Goal: Contribute content: Add original content to the website for others to see

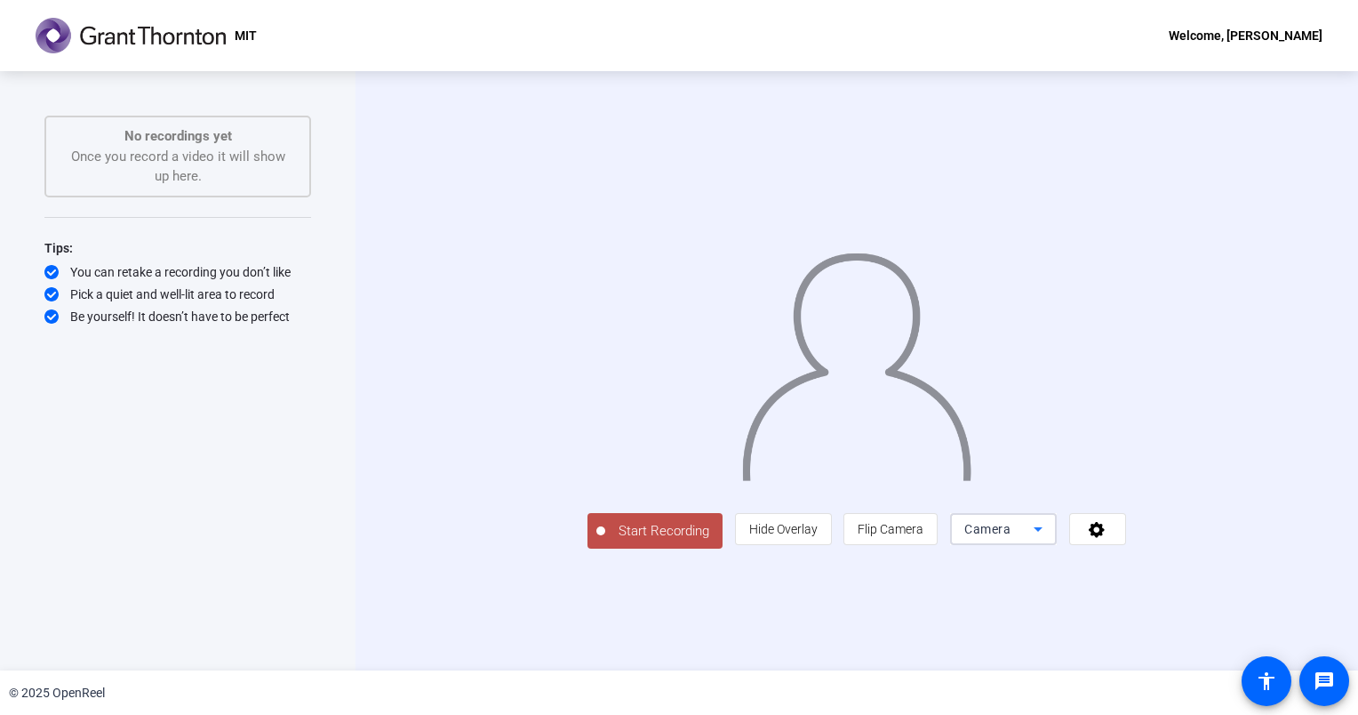
click at [1049, 540] on icon at bounding box center [1038, 528] width 21 height 21
click at [924, 536] on span "Flip Camera" at bounding box center [891, 529] width 66 height 14
click at [924, 546] on span "Flip Camera" at bounding box center [891, 529] width 66 height 34
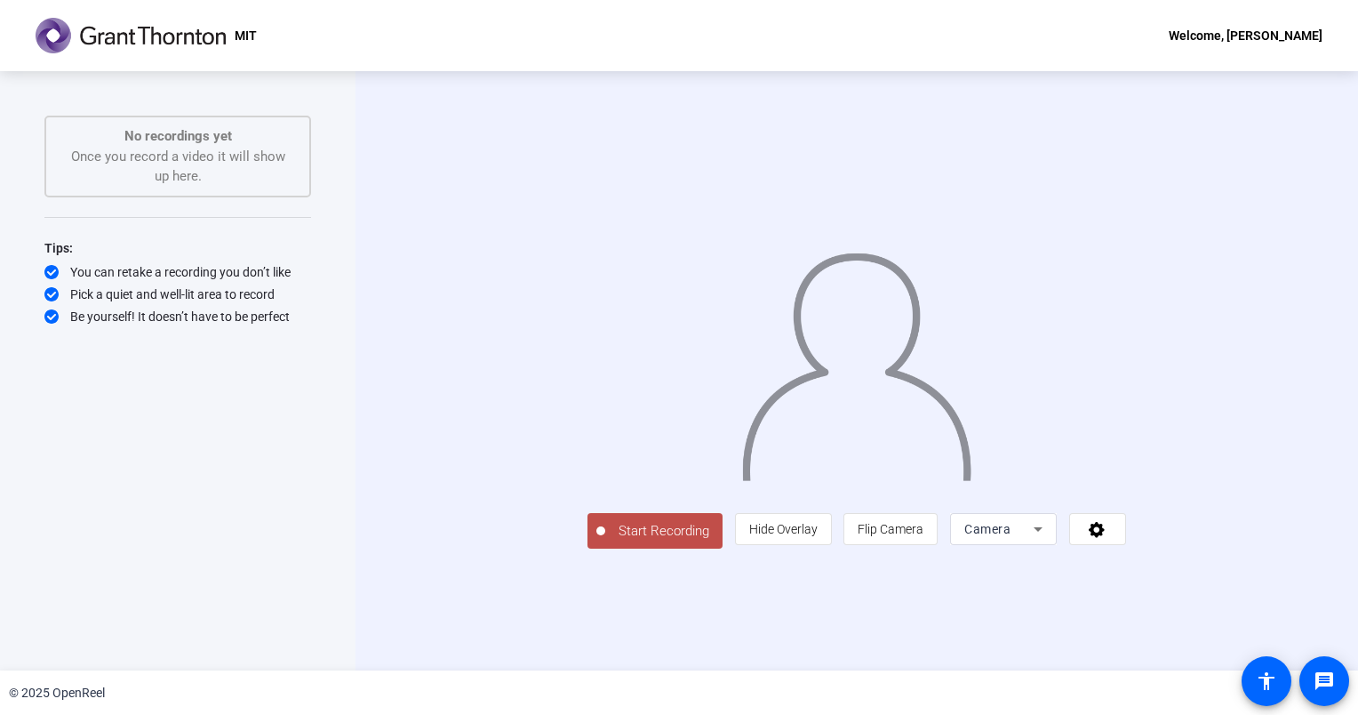
click at [605, 541] on span "Start Recording" at bounding box center [663, 531] width 117 height 20
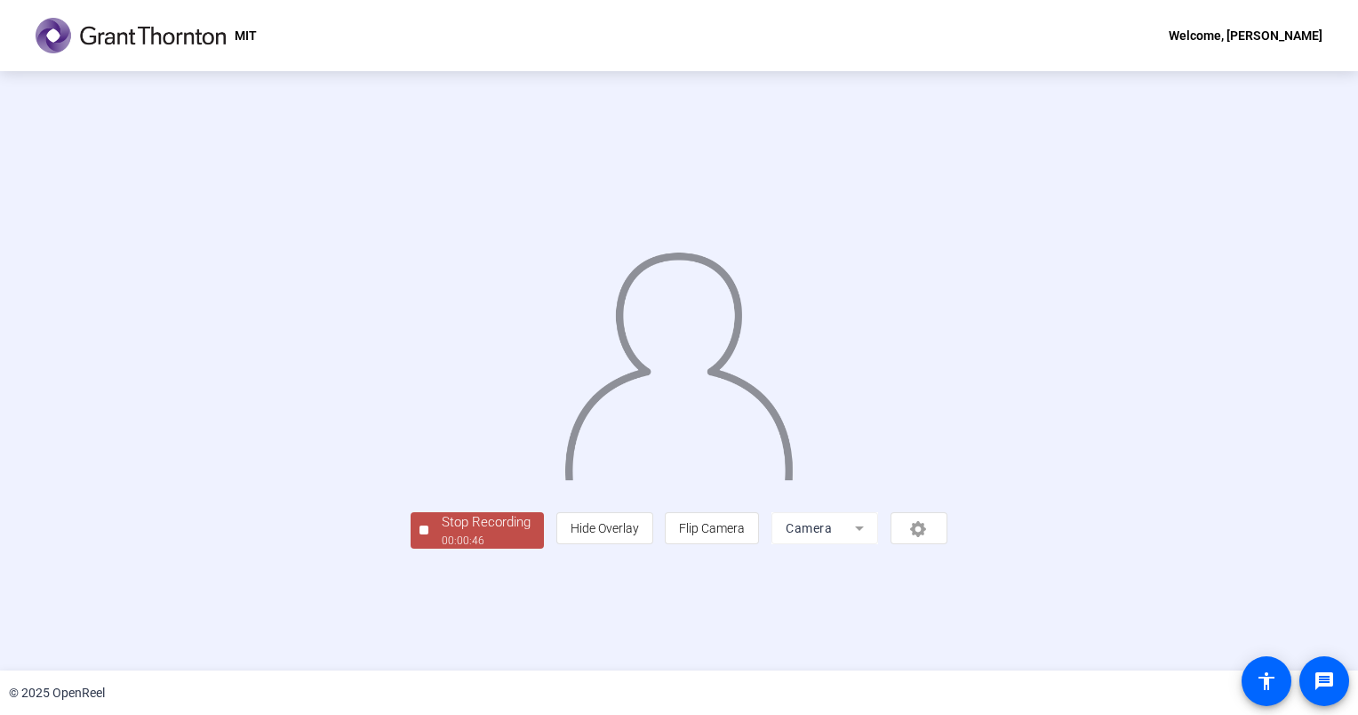
click at [442, 532] on div "Stop Recording" at bounding box center [486, 522] width 89 height 20
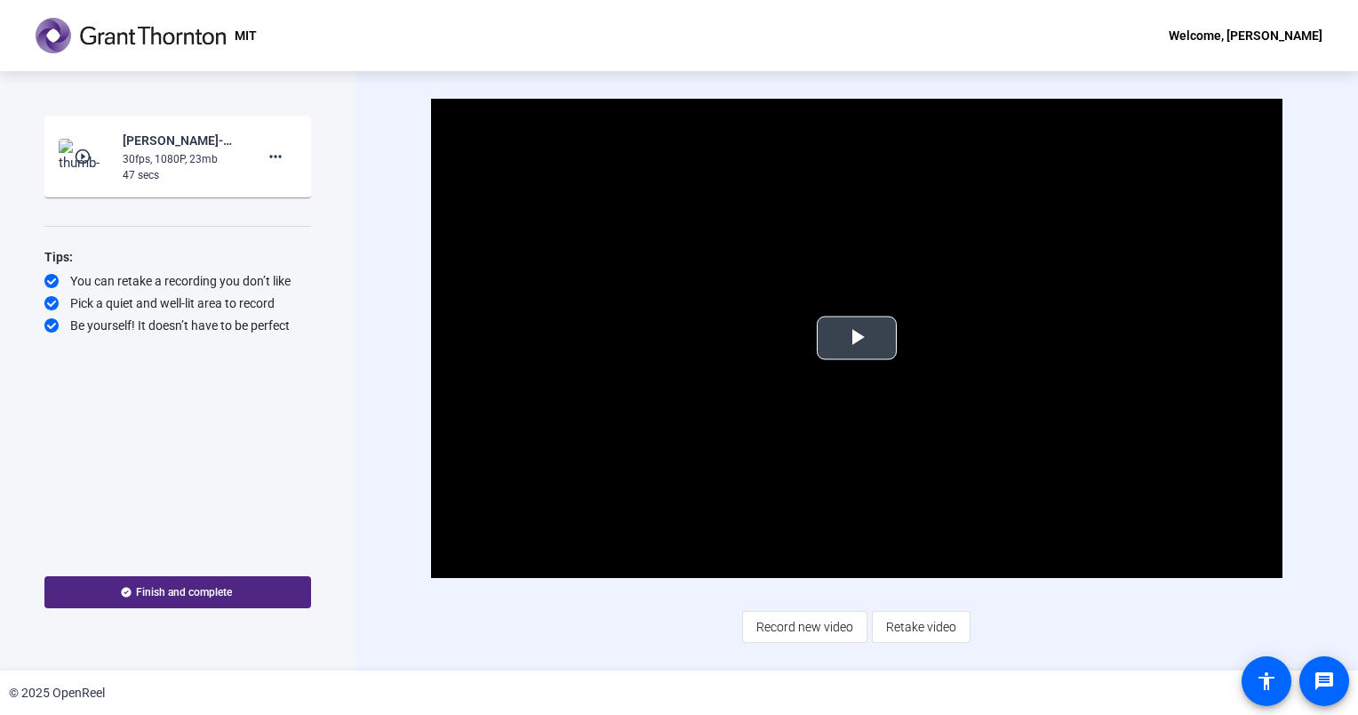
click at [857, 338] on span "Video Player" at bounding box center [857, 338] width 0 height 0
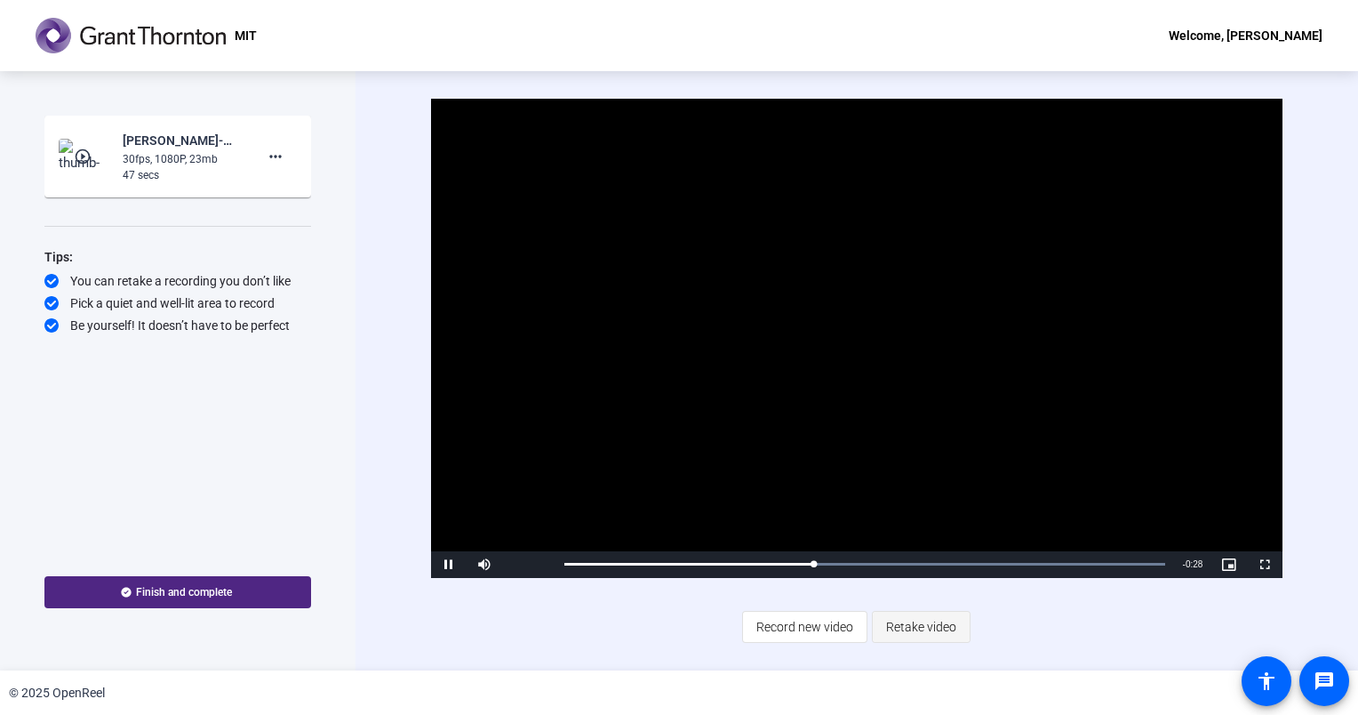
click at [918, 626] on span "Retake video" at bounding box center [921, 627] width 70 height 34
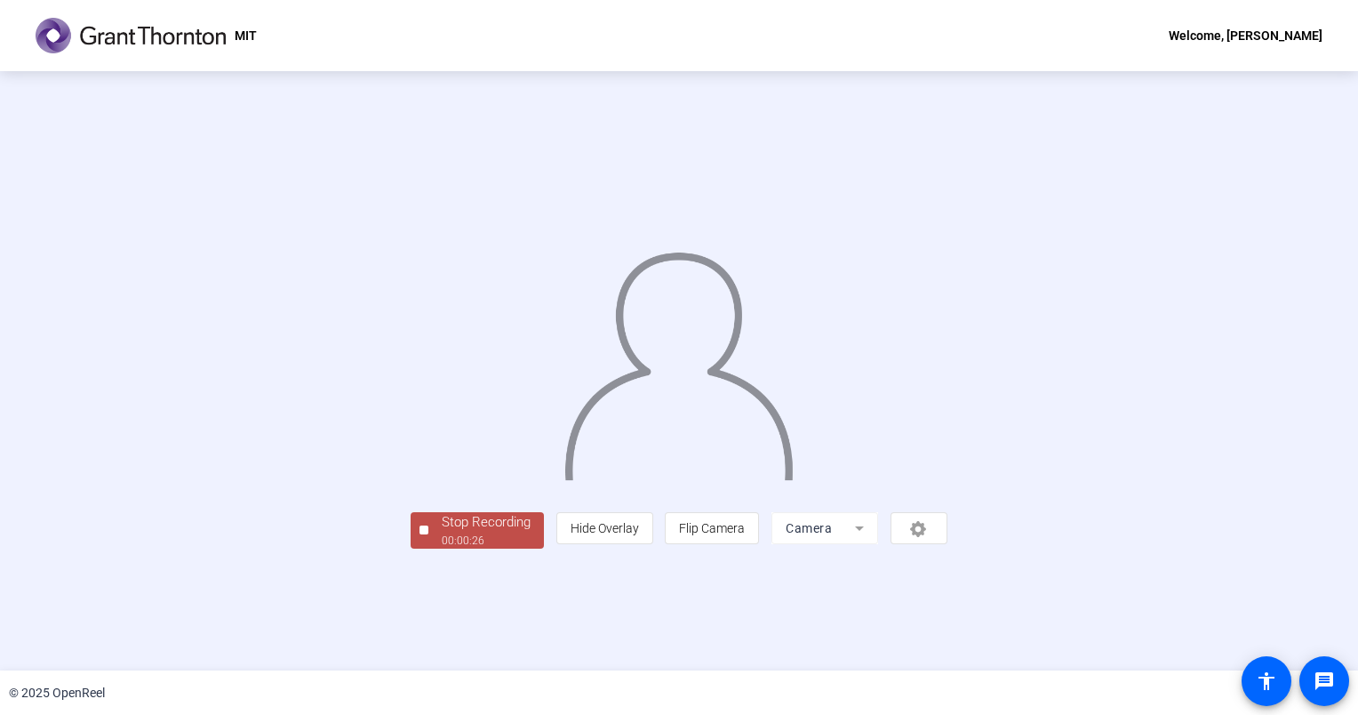
click at [442, 532] on div "Stop Recording" at bounding box center [486, 522] width 89 height 20
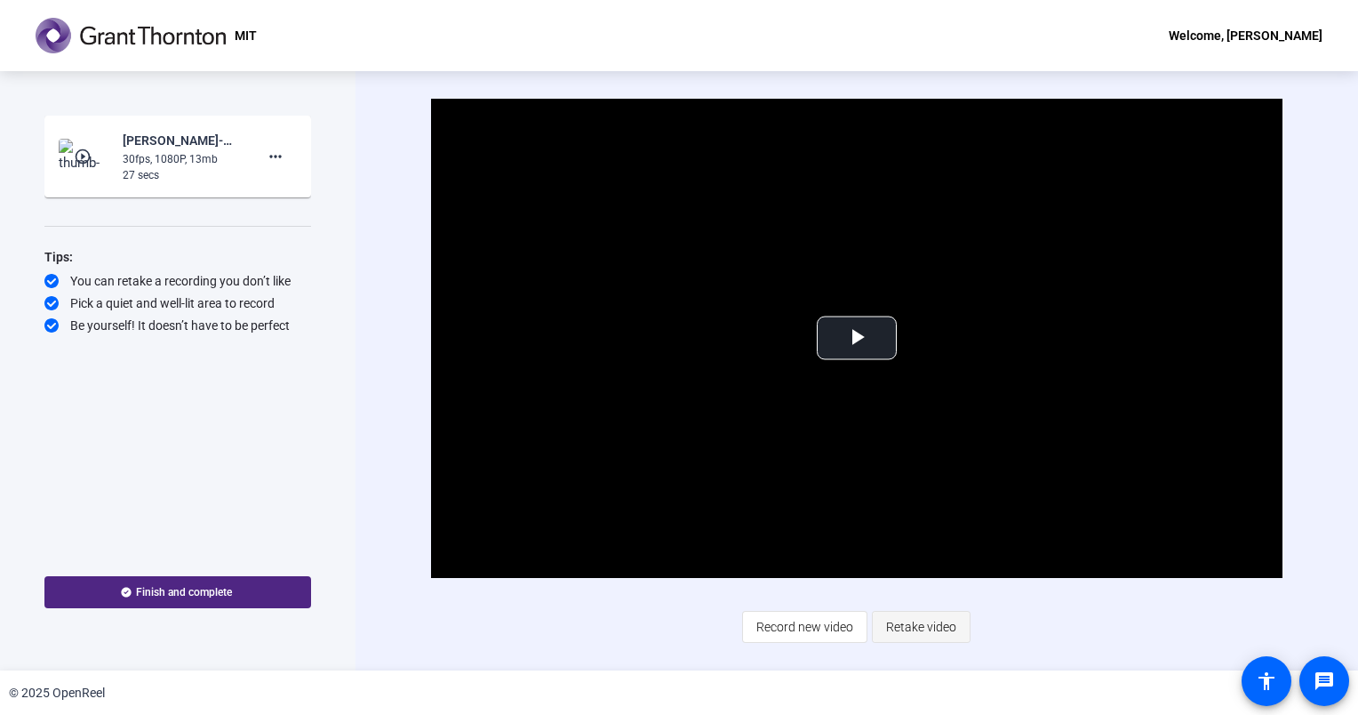
click at [929, 626] on span "Retake video" at bounding box center [921, 627] width 70 height 34
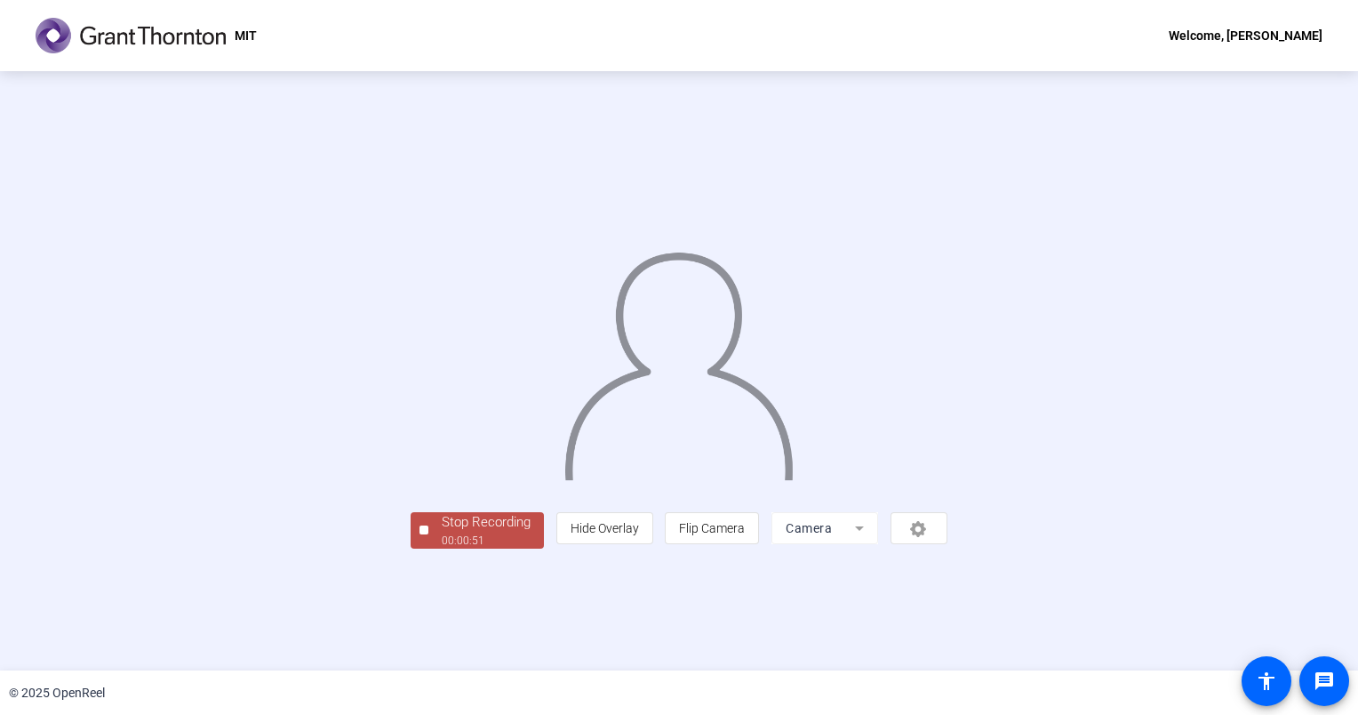
click at [442, 548] on div "00:00:51" at bounding box center [486, 540] width 89 height 16
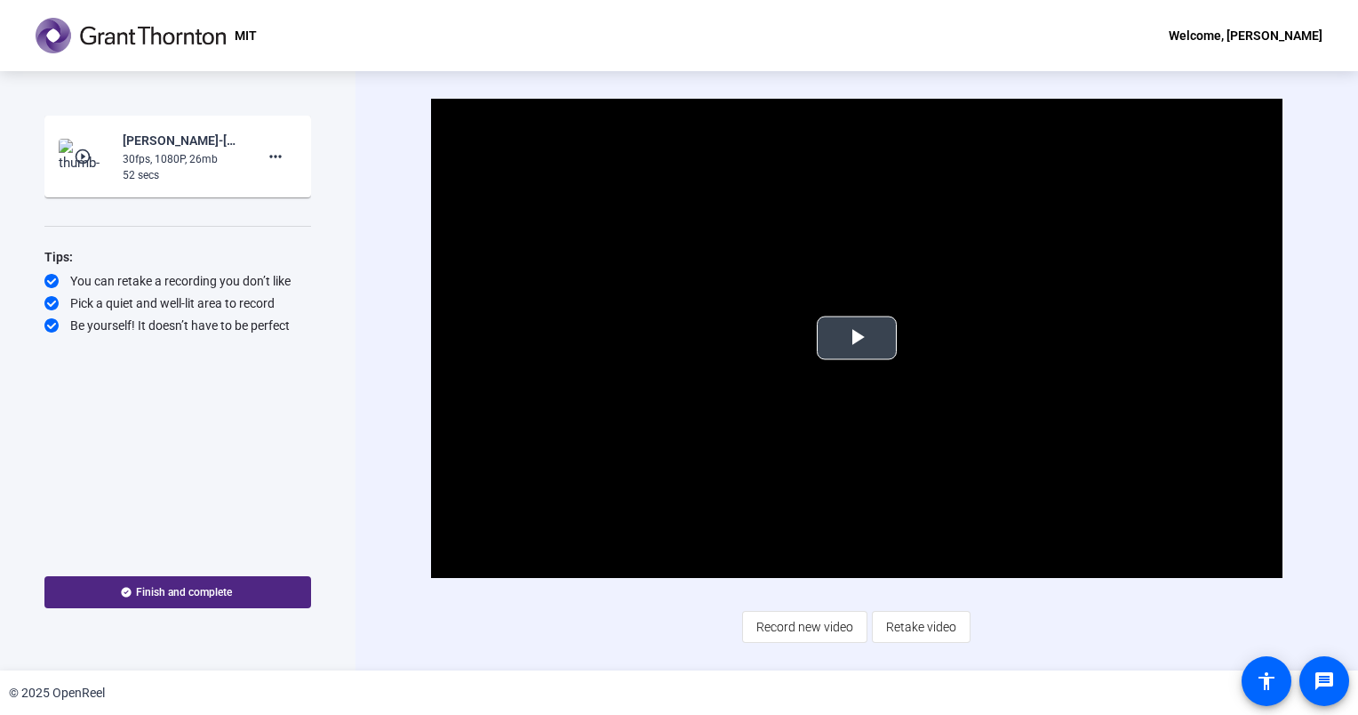
click at [878, 359] on video "Video Player" at bounding box center [857, 338] width 852 height 479
click at [948, 634] on span "Retake video" at bounding box center [921, 627] width 70 height 34
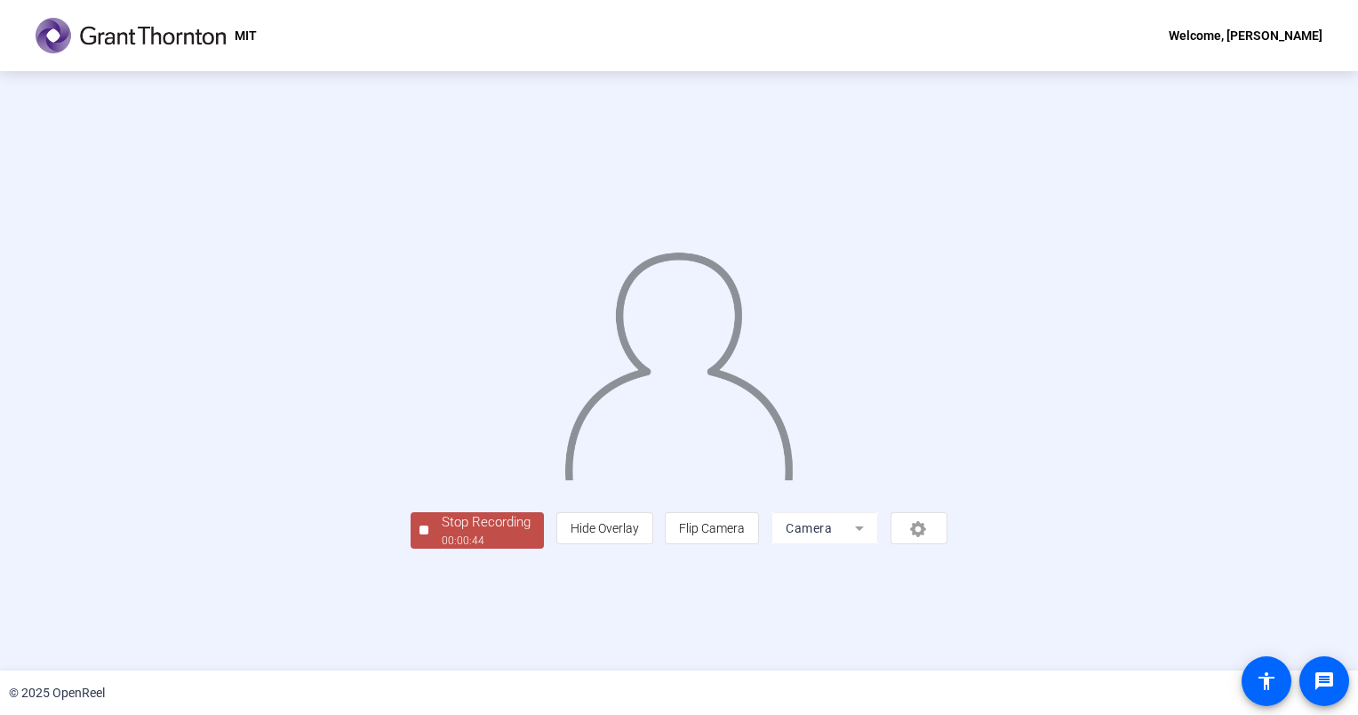
click at [411, 375] on div at bounding box center [679, 345] width 537 height 302
click at [442, 548] on div "00:00:45" at bounding box center [486, 540] width 89 height 16
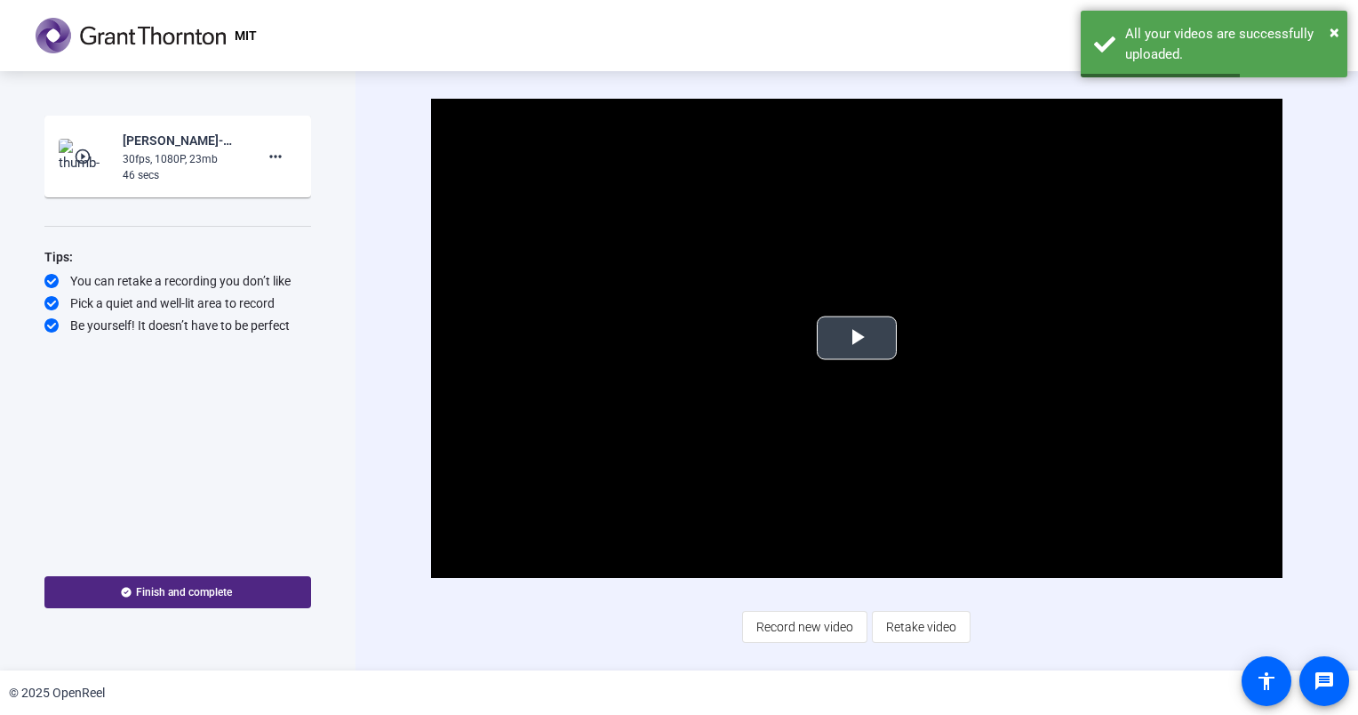
click at [857, 338] on span "Video Player" at bounding box center [857, 338] width 0 height 0
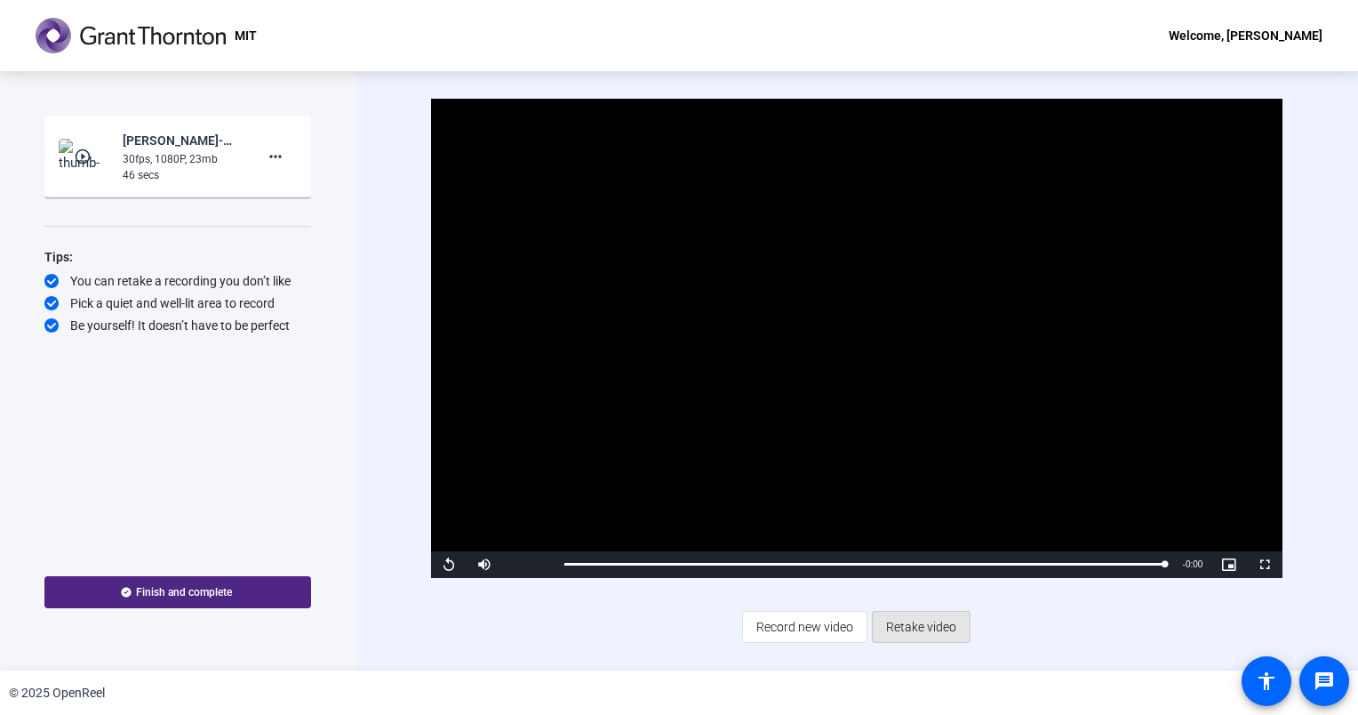
click at [958, 634] on span at bounding box center [921, 626] width 97 height 43
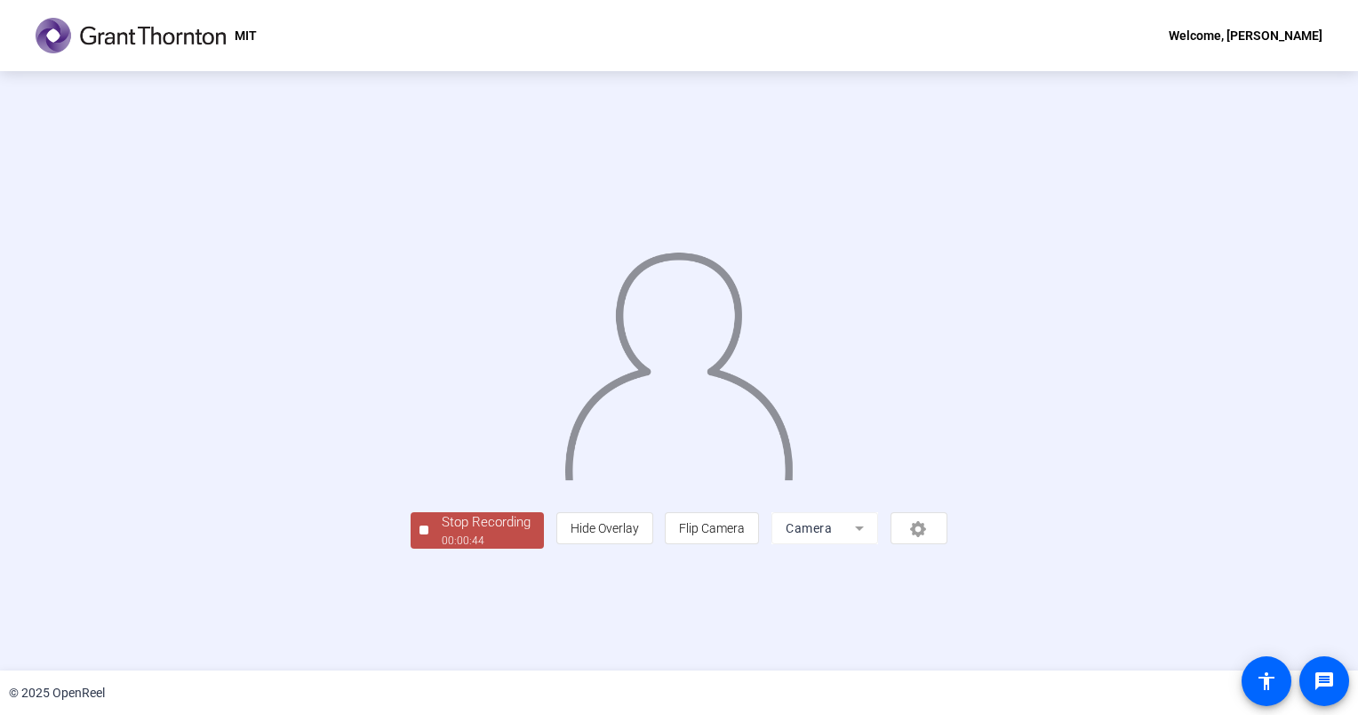
drag, startPoint x: 117, startPoint y: 280, endPoint x: 117, endPoint y: 290, distance: 9.8
click at [117, 289] on div "Stop Recording 00:00:44 person Hide Overlay flip Flip Camera Camera" at bounding box center [679, 371] width 1155 height 355
click at [442, 532] on div "Stop Recording" at bounding box center [486, 522] width 89 height 20
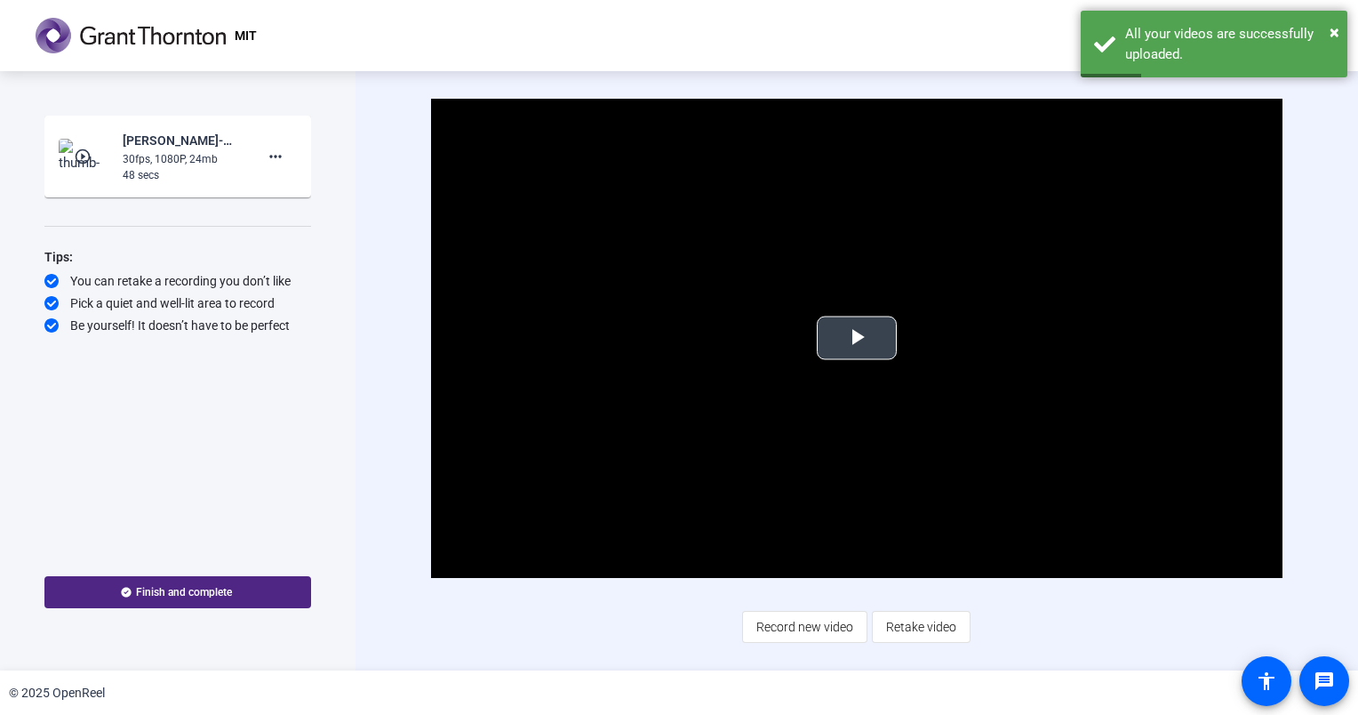
click at [857, 338] on span "Video Player" at bounding box center [857, 338] width 0 height 0
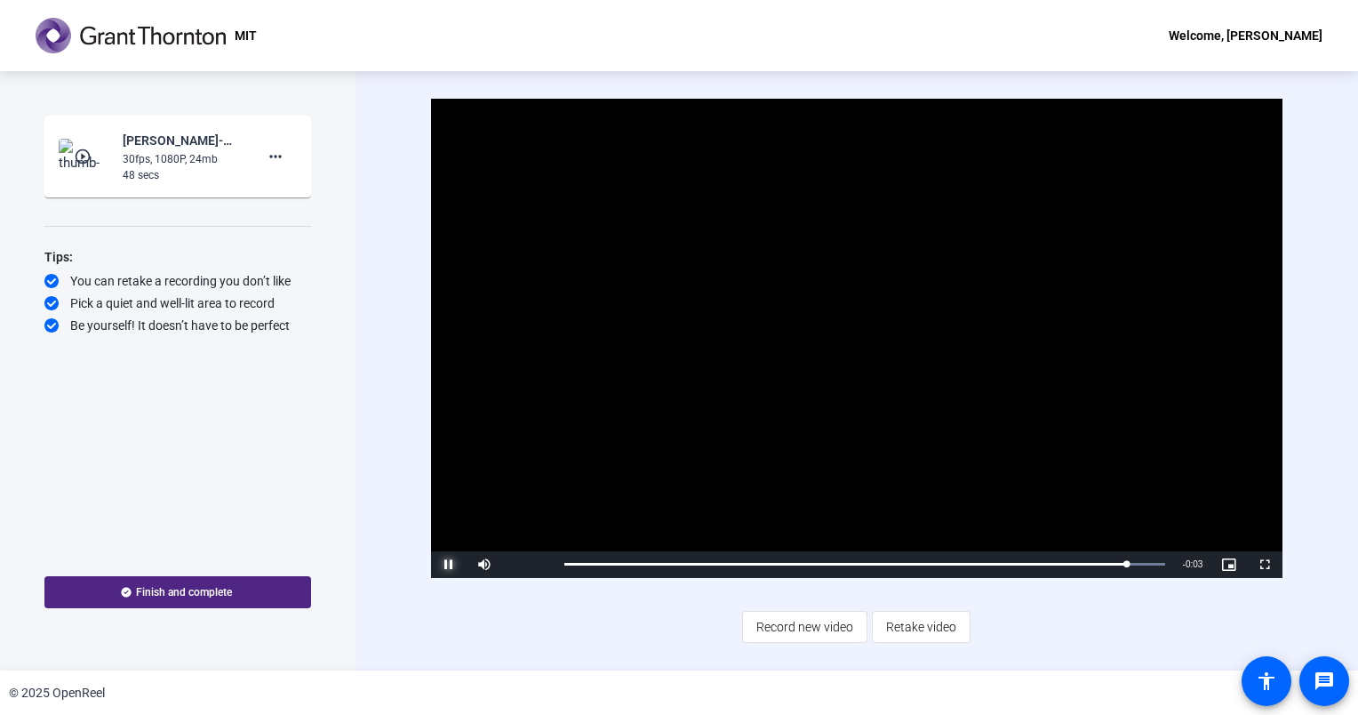
click at [452, 564] on span "Video Player" at bounding box center [449, 564] width 36 height 0
click at [935, 634] on span "Retake video" at bounding box center [921, 627] width 70 height 34
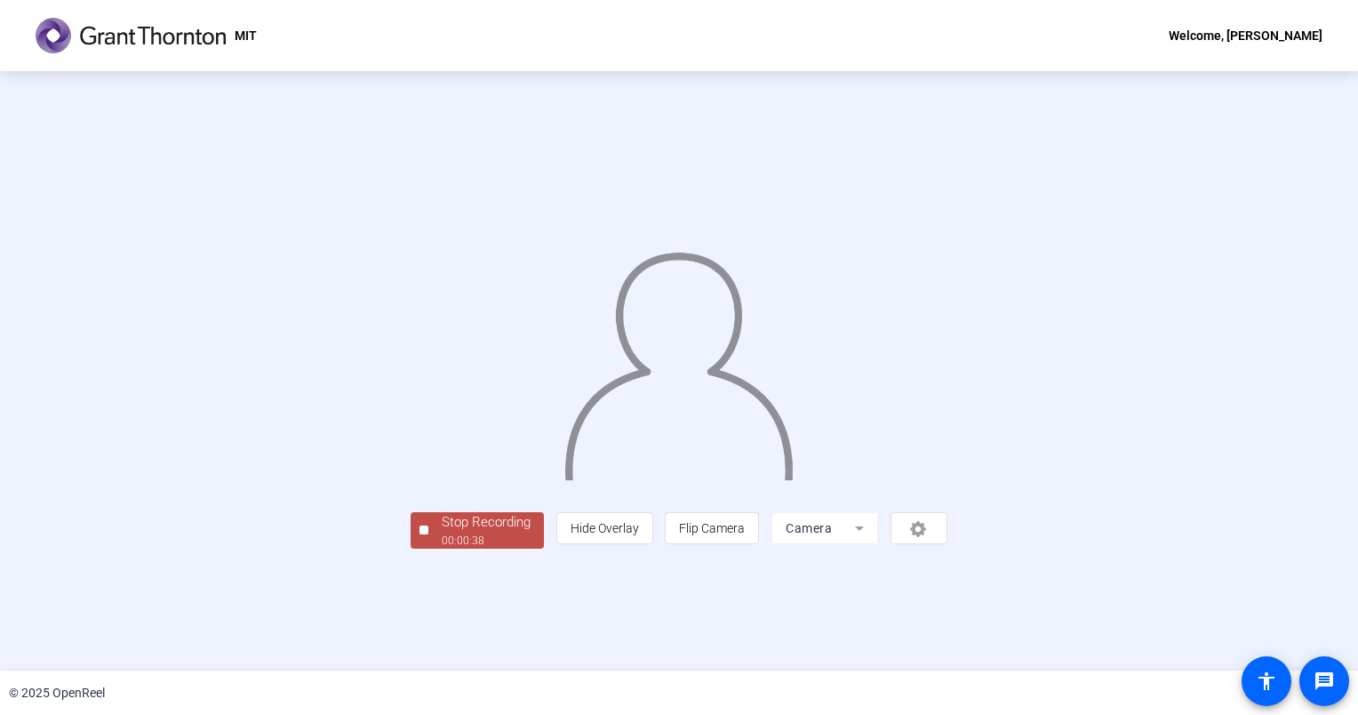
click at [145, 338] on div "Stop Recording 00:00:38 person Hide Overlay flip Flip Camera Camera" at bounding box center [679, 371] width 1155 height 355
click at [442, 532] on div "Stop Recording" at bounding box center [486, 522] width 89 height 20
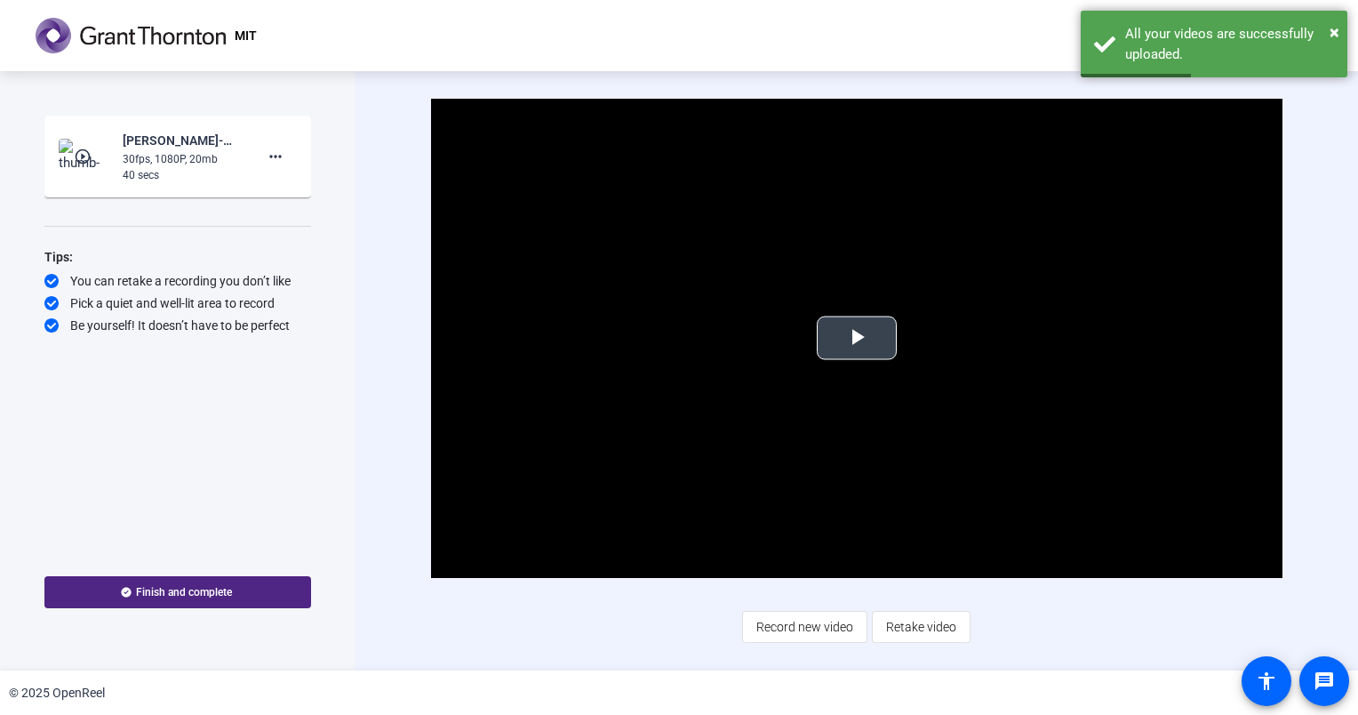
click at [857, 338] on span "Video Player" at bounding box center [857, 338] width 0 height 0
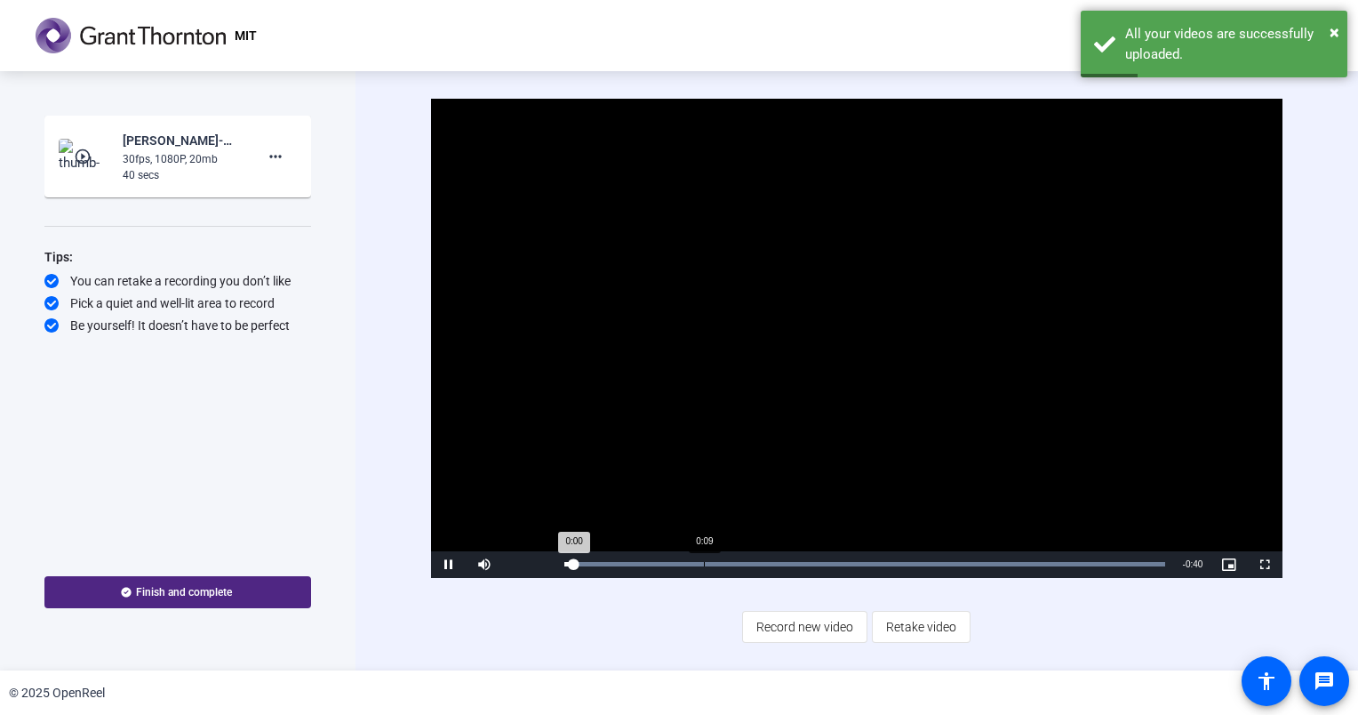
click at [706, 559] on div "Loaded : 100.00% 0:09 0:00" at bounding box center [865, 564] width 619 height 27
click at [857, 565] on div "Loaded : 100.00% 0:19 0:09" at bounding box center [864, 564] width 601 height 4
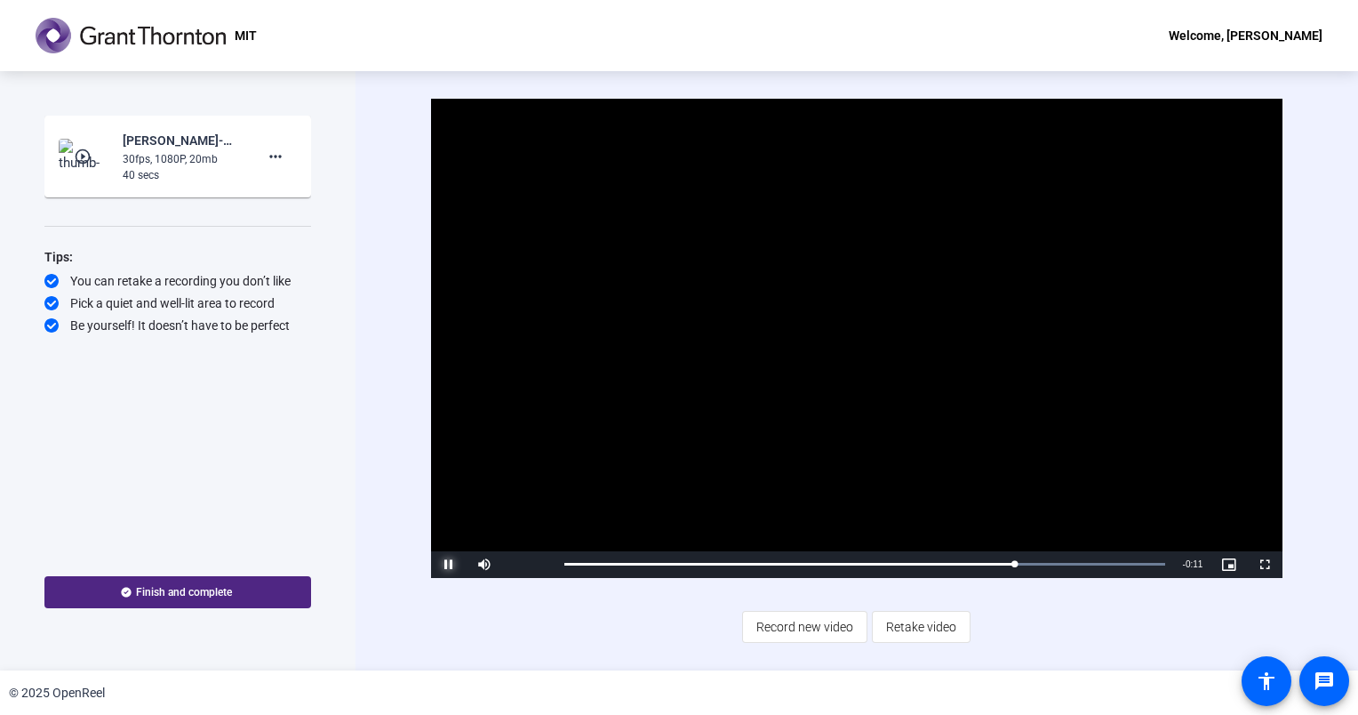
click at [445, 564] on span "Video Player" at bounding box center [449, 564] width 36 height 0
click at [924, 633] on span "Retake video" at bounding box center [921, 627] width 70 height 34
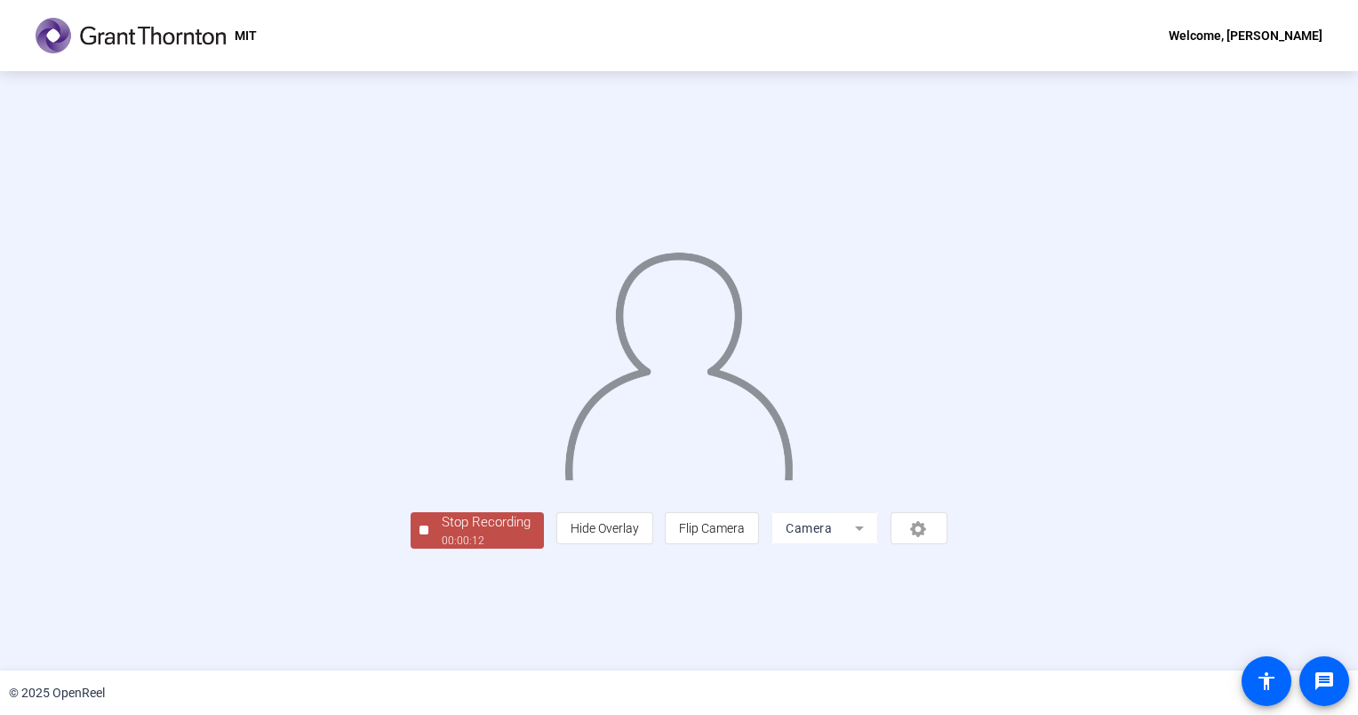
click at [442, 532] on div "Stop Recording" at bounding box center [486, 522] width 89 height 20
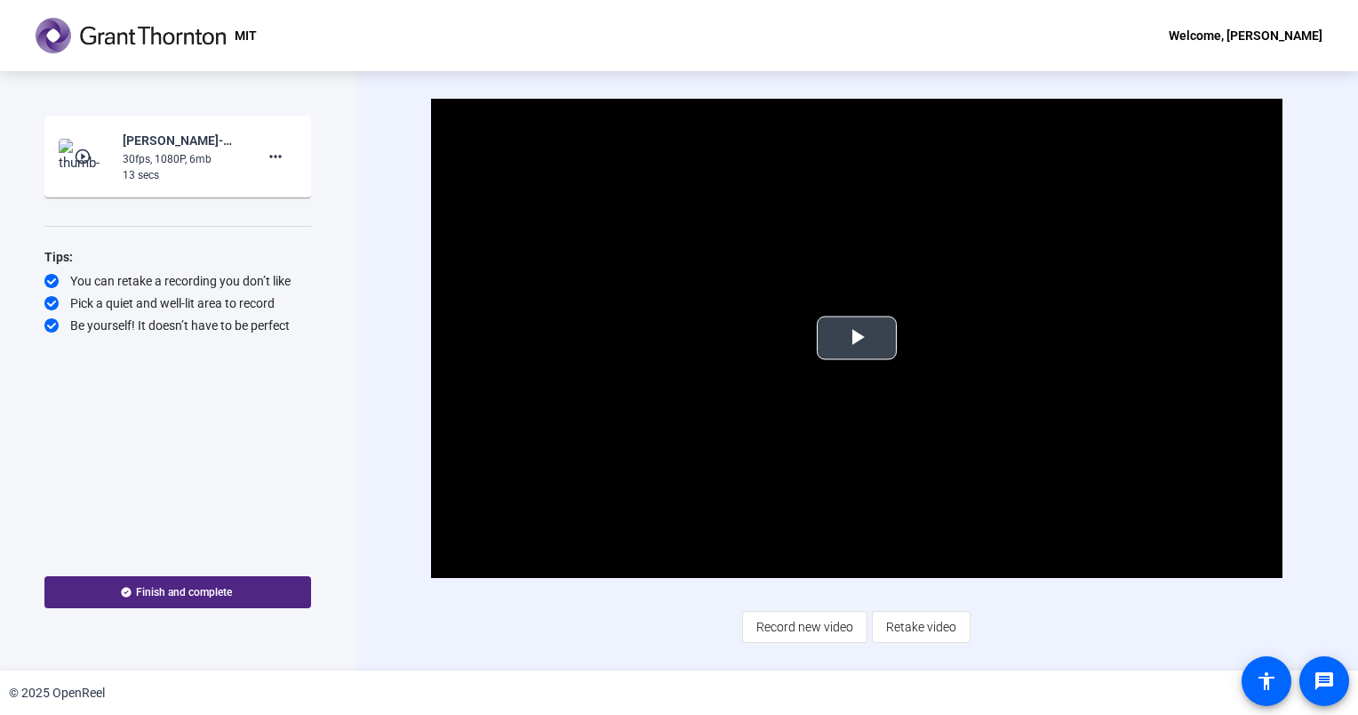
click at [857, 338] on span "Video Player" at bounding box center [857, 338] width 0 height 0
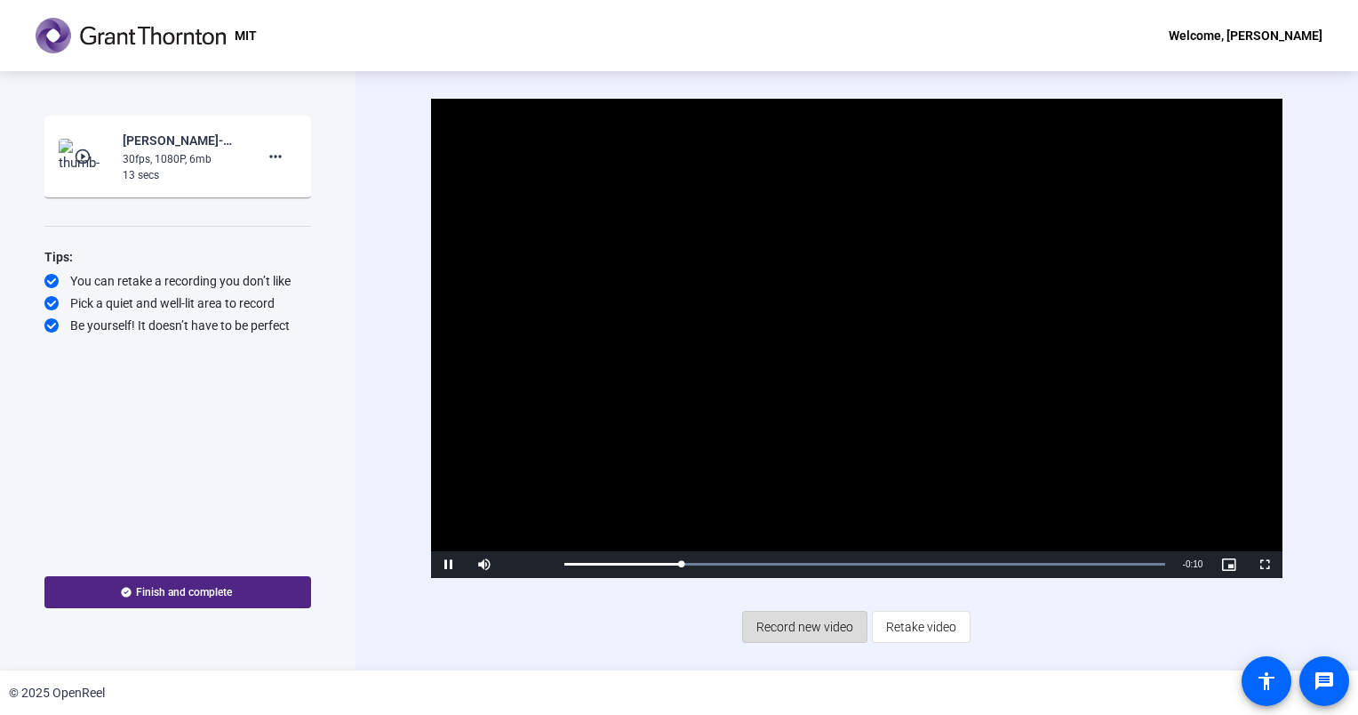
click at [798, 623] on span "Record new video" at bounding box center [804, 627] width 97 height 34
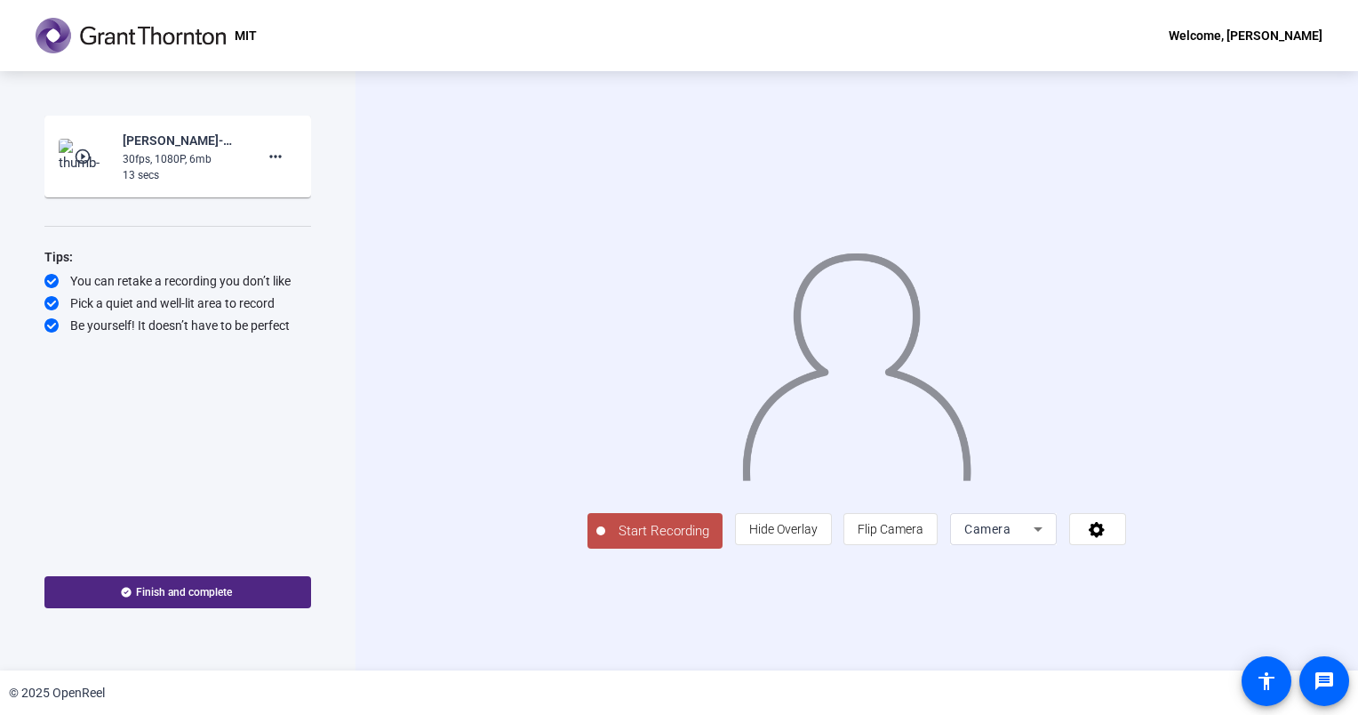
click at [776, 57] on div "MIT Welcome, [PERSON_NAME]" at bounding box center [679, 35] width 1358 height 71
click at [924, 536] on span "Flip Camera" at bounding box center [891, 529] width 66 height 14
click at [1049, 540] on icon at bounding box center [1038, 528] width 21 height 21
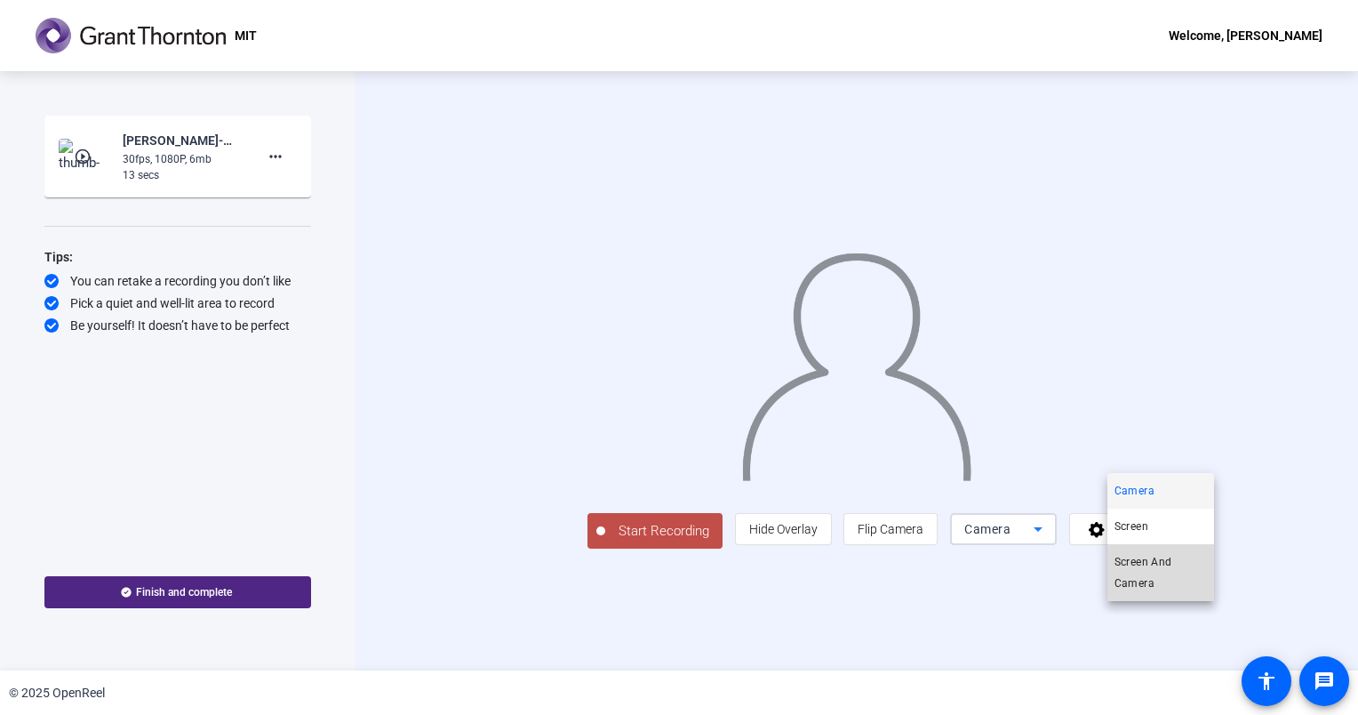
click at [1145, 564] on span "Screen And Camera" at bounding box center [1161, 572] width 92 height 43
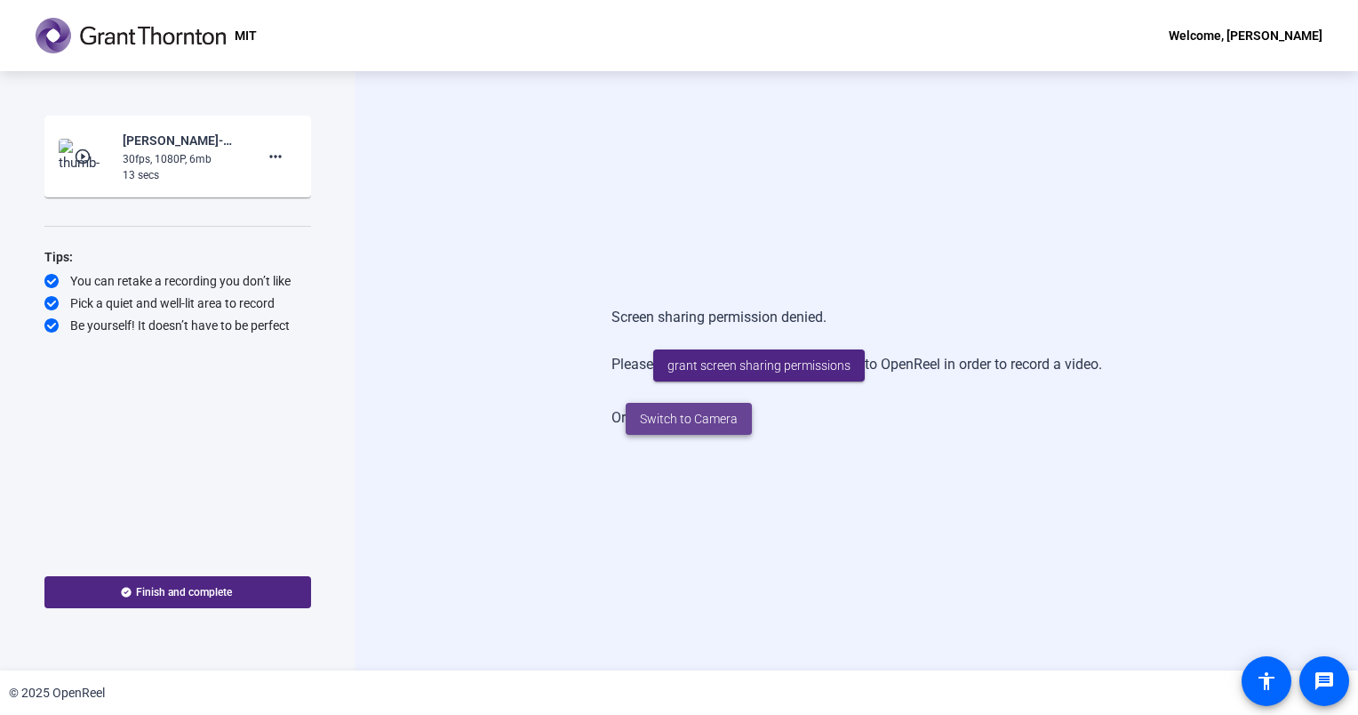
click at [697, 428] on span at bounding box center [689, 418] width 126 height 43
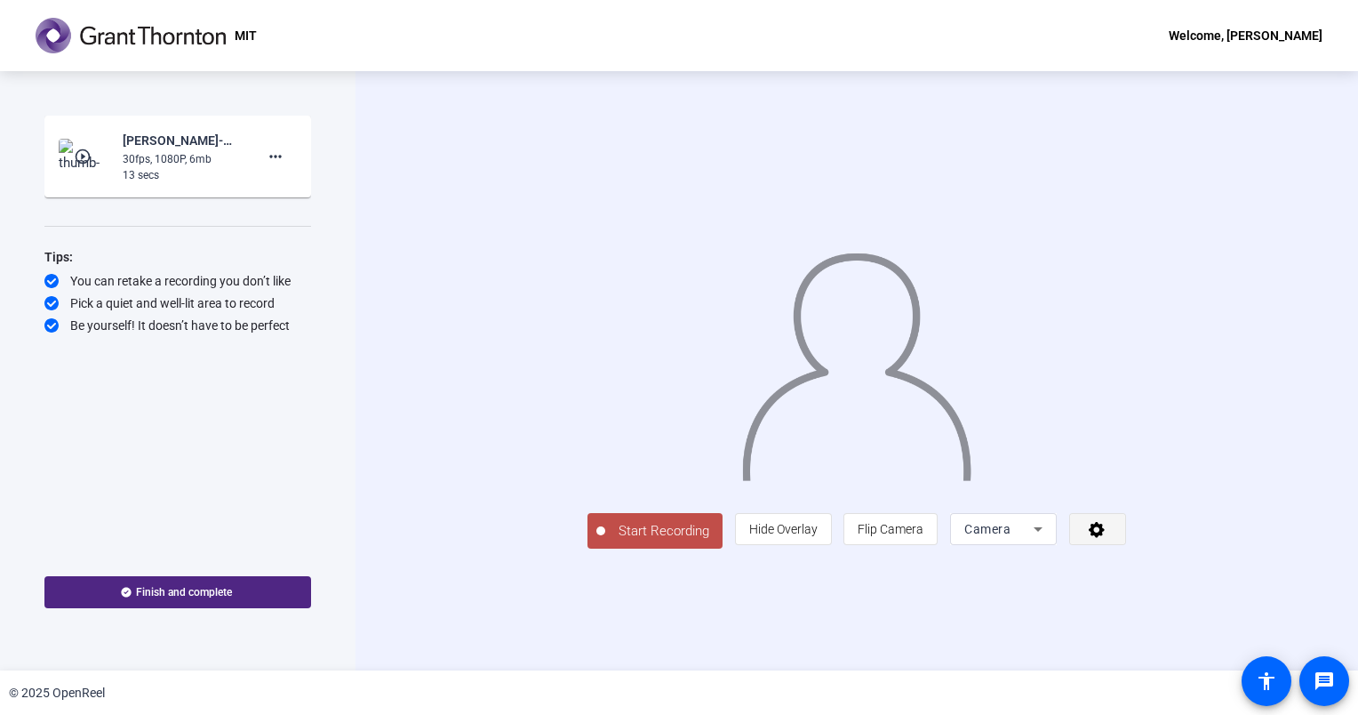
click at [1125, 550] on span at bounding box center [1097, 529] width 55 height 43
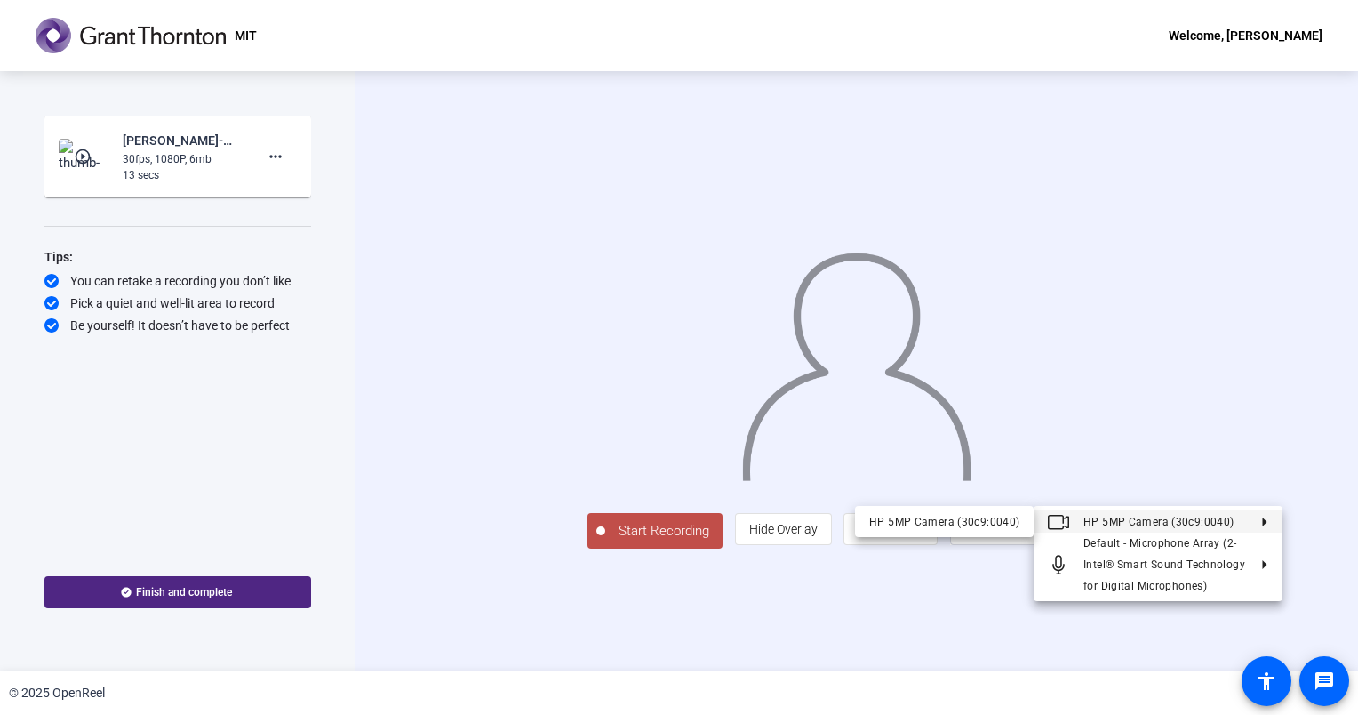
click at [686, 655] on div at bounding box center [679, 357] width 1358 height 715
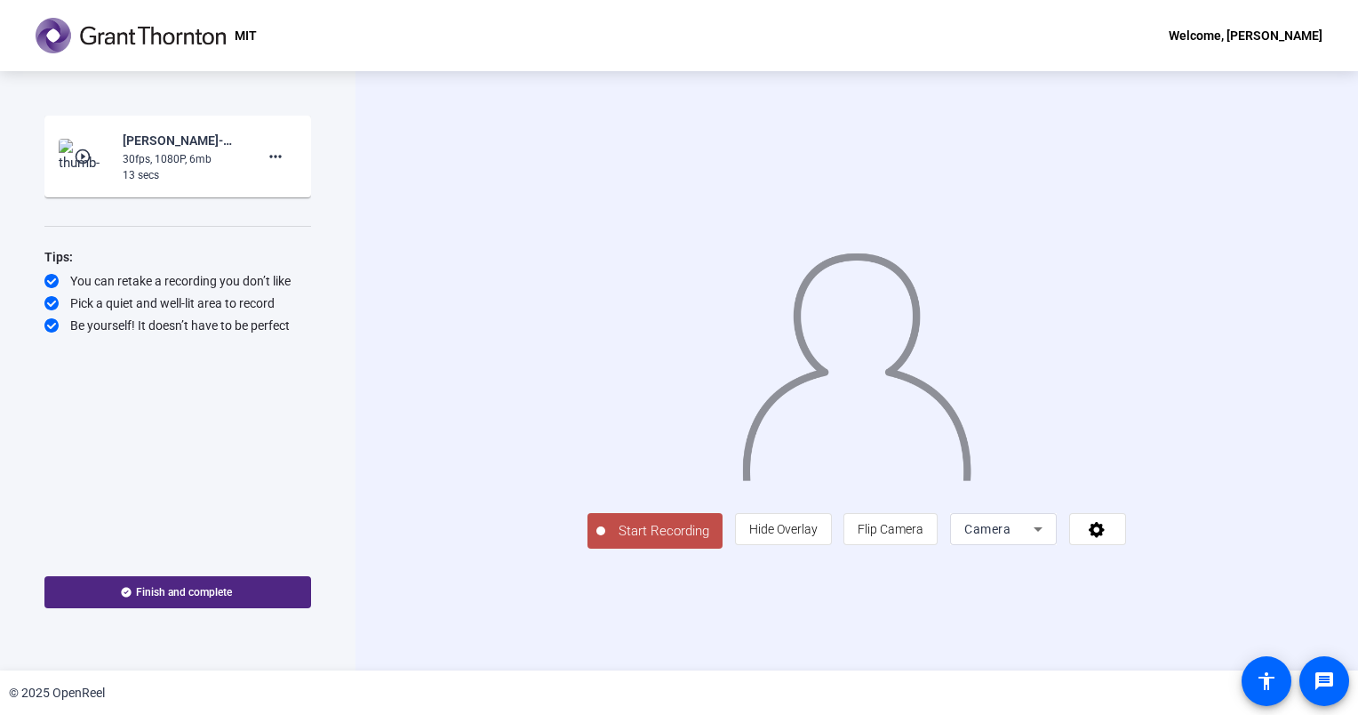
drag, startPoint x: 818, startPoint y: 651, endPoint x: 730, endPoint y: 622, distance: 92.5
click at [818, 651] on div "Start Recording person Hide Overlay flip Flip Camera Camera" at bounding box center [857, 370] width 1003 height 599
click at [605, 541] on span "Start Recording" at bounding box center [663, 531] width 117 height 20
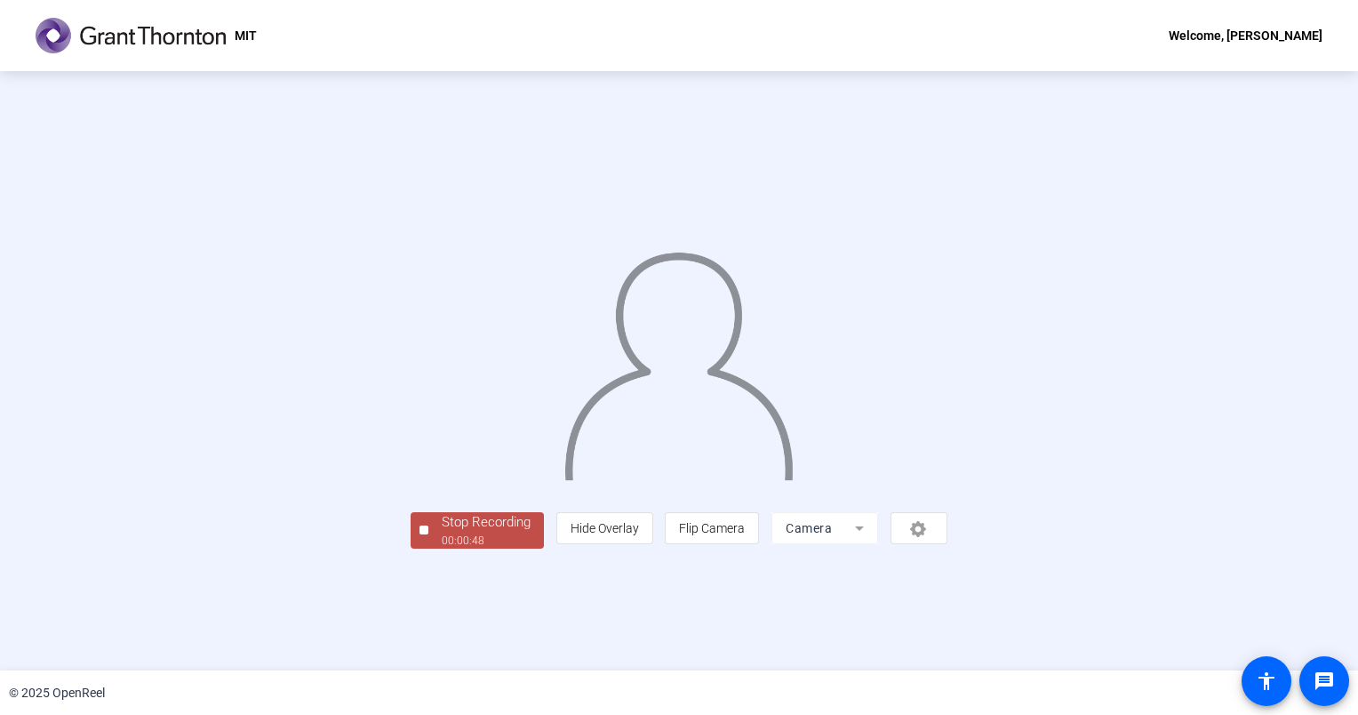
click at [1228, 206] on div "Stop Recording 00:00:48 person Hide Overlay flip Flip Camera Camera" at bounding box center [679, 371] width 1155 height 355
click at [442, 532] on div "Stop Recording" at bounding box center [486, 522] width 89 height 20
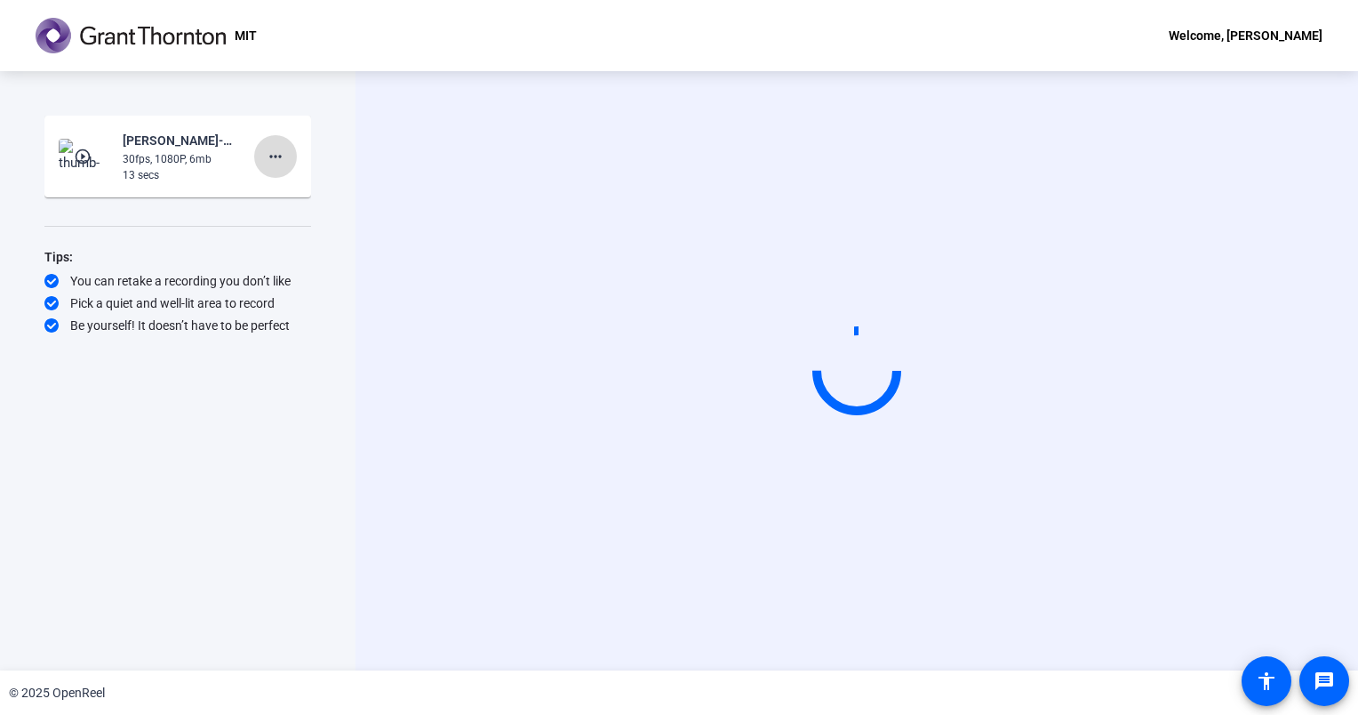
click at [277, 156] on mat-icon "more_horiz" at bounding box center [275, 156] width 21 height 21
click at [200, 380] on div at bounding box center [679, 357] width 1358 height 715
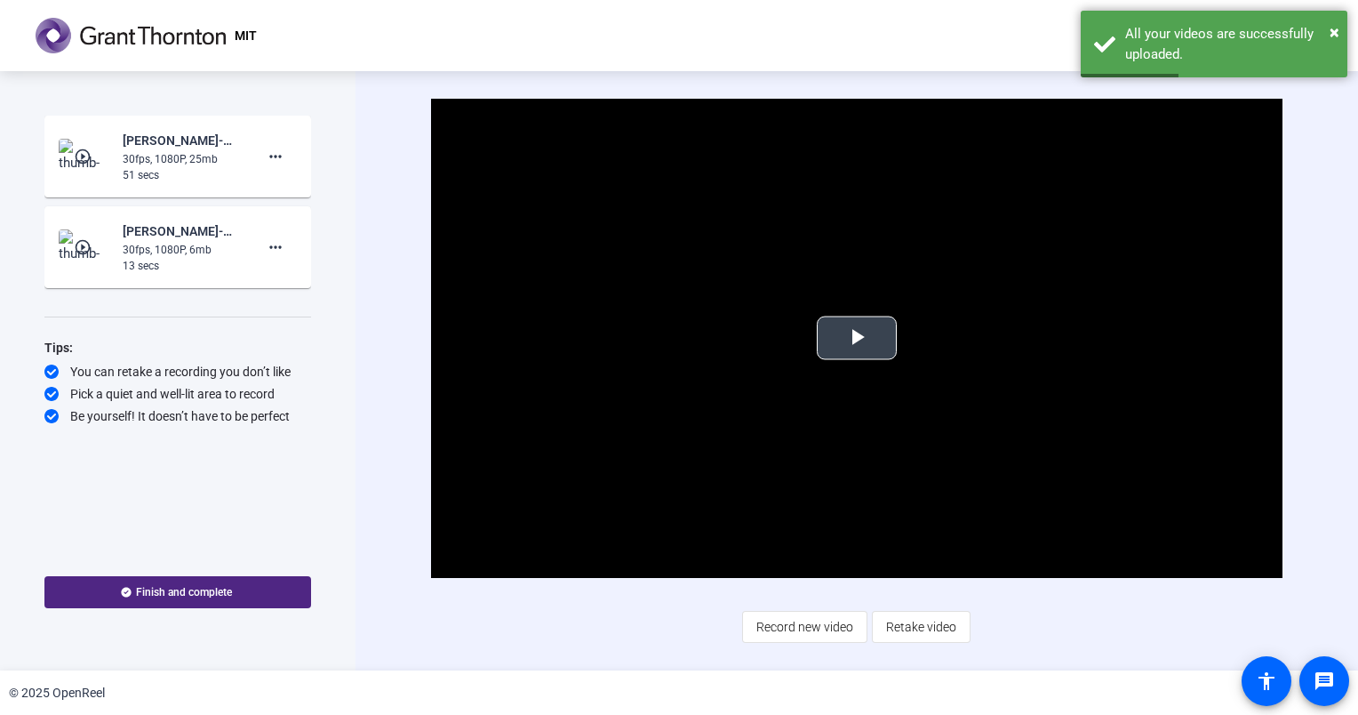
click at [857, 338] on span "Video Player" at bounding box center [857, 338] width 0 height 0
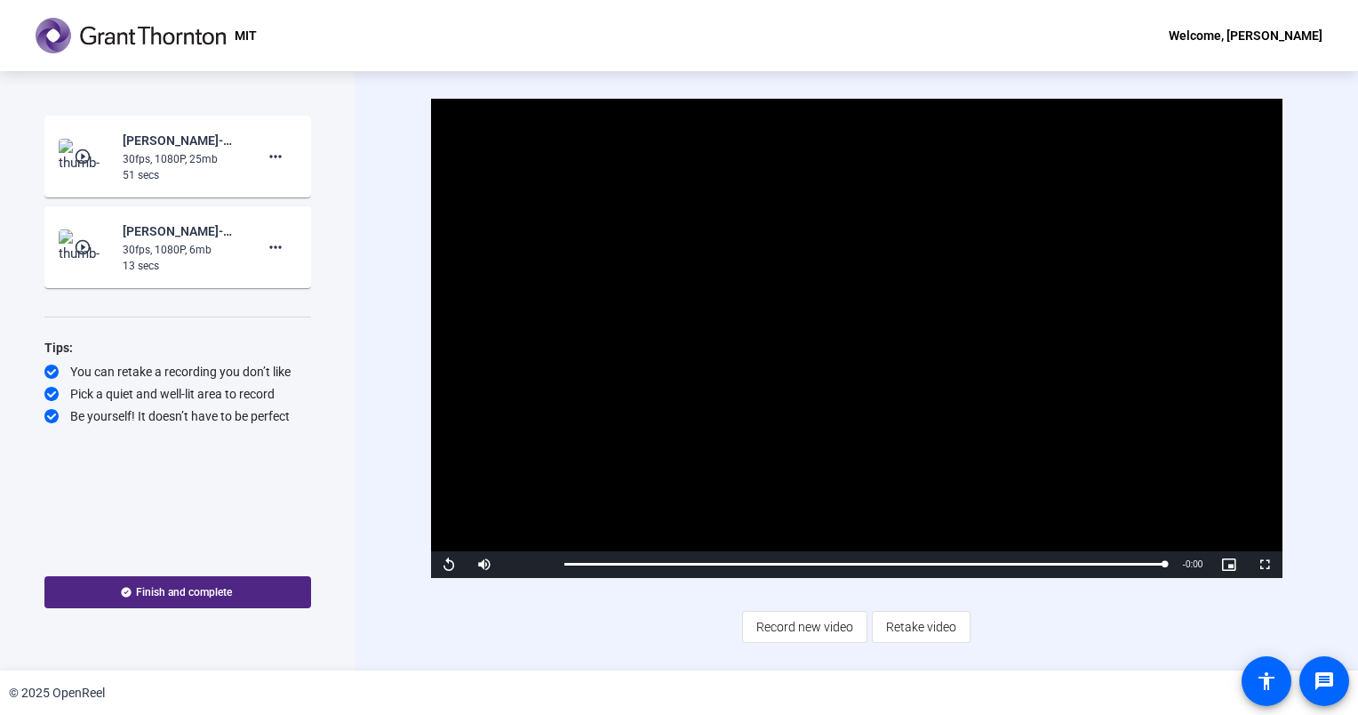
click at [132, 680] on div "© 2025 OpenReel" at bounding box center [679, 692] width 1358 height 44
click at [272, 235] on span at bounding box center [275, 247] width 43 height 43
click at [311, 284] on span "Delete clip" at bounding box center [303, 284] width 71 height 21
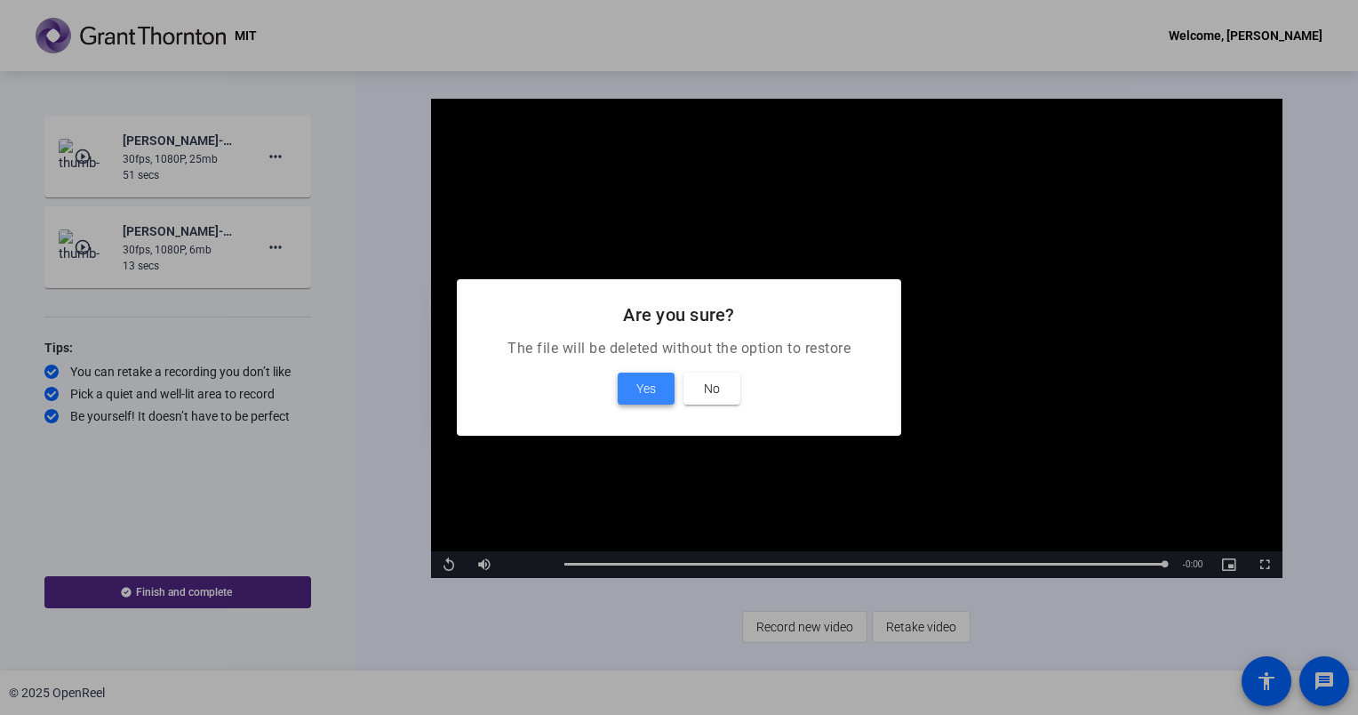
drag, startPoint x: 651, startPoint y: 381, endPoint x: 577, endPoint y: 351, distance: 79.7
click at [651, 382] on span "Yes" at bounding box center [646, 388] width 20 height 21
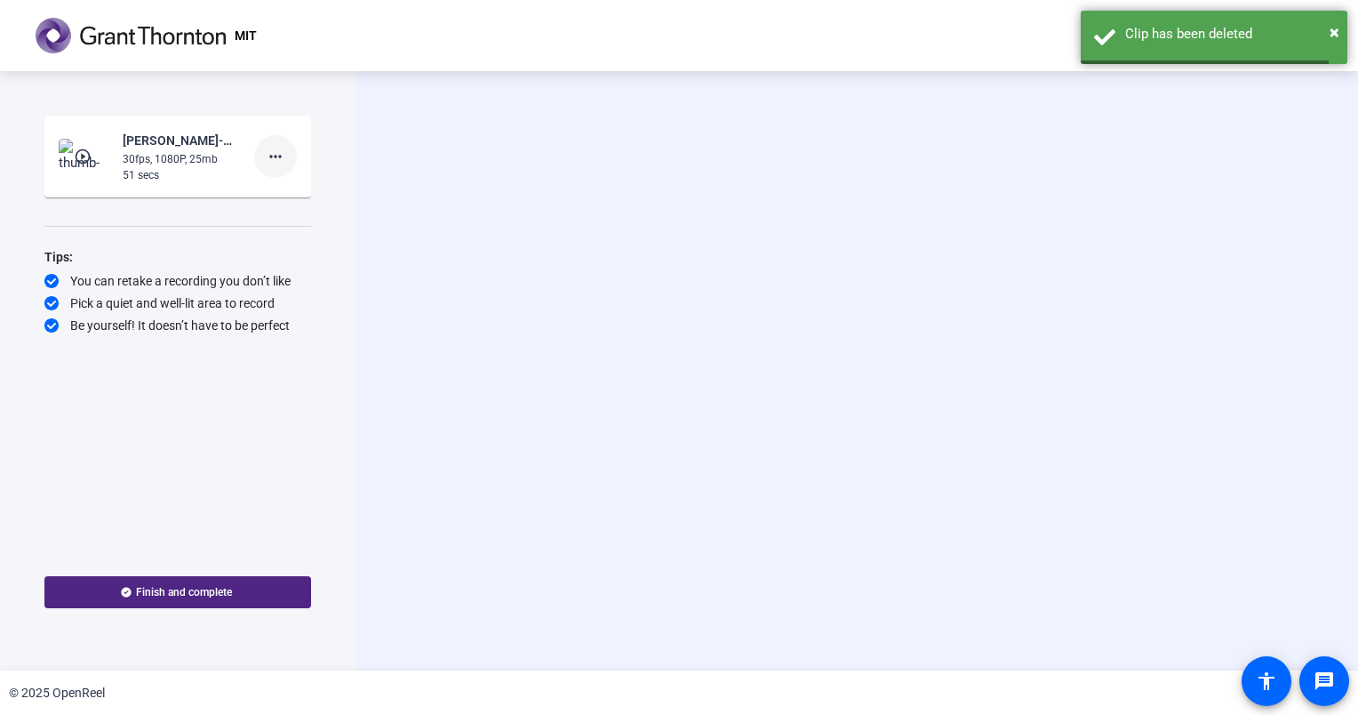
click at [275, 154] on mat-icon "more_horiz" at bounding box center [275, 156] width 21 height 21
click at [296, 196] on span "Delete clip" at bounding box center [303, 193] width 71 height 21
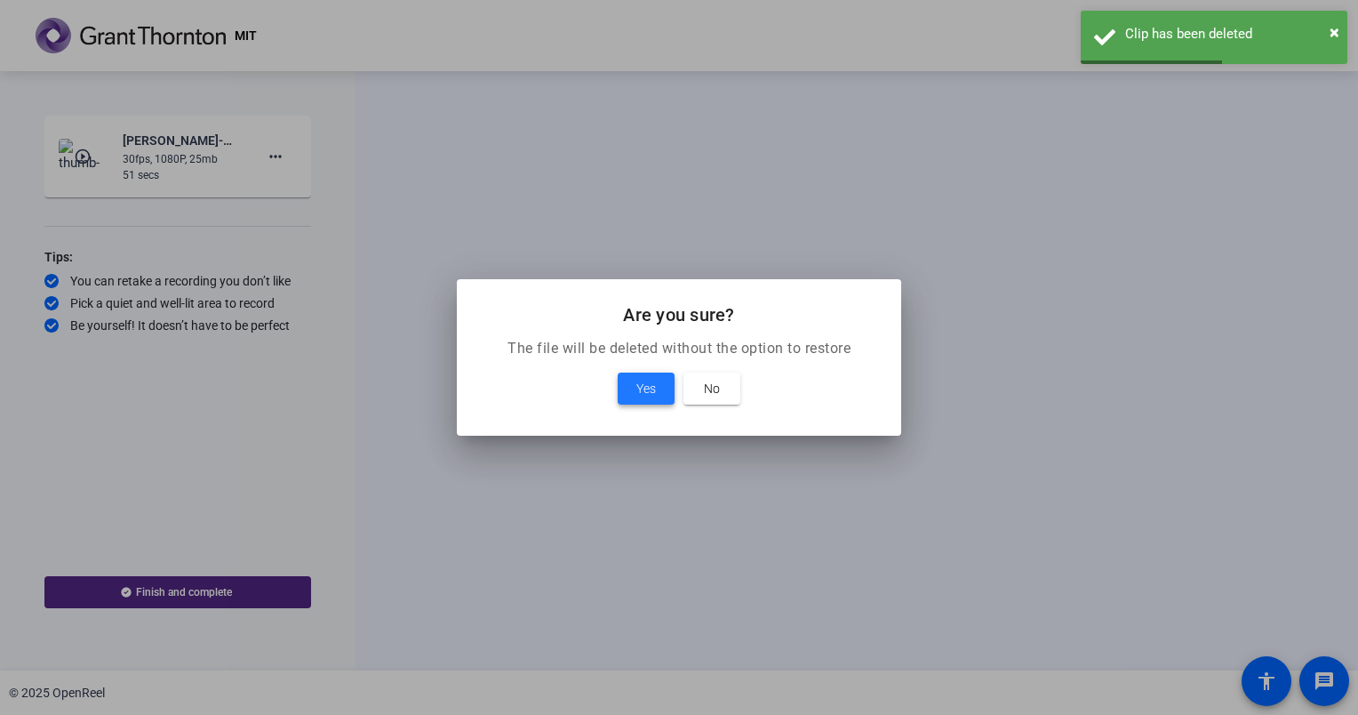
click at [643, 393] on span "Yes" at bounding box center [646, 388] width 20 height 21
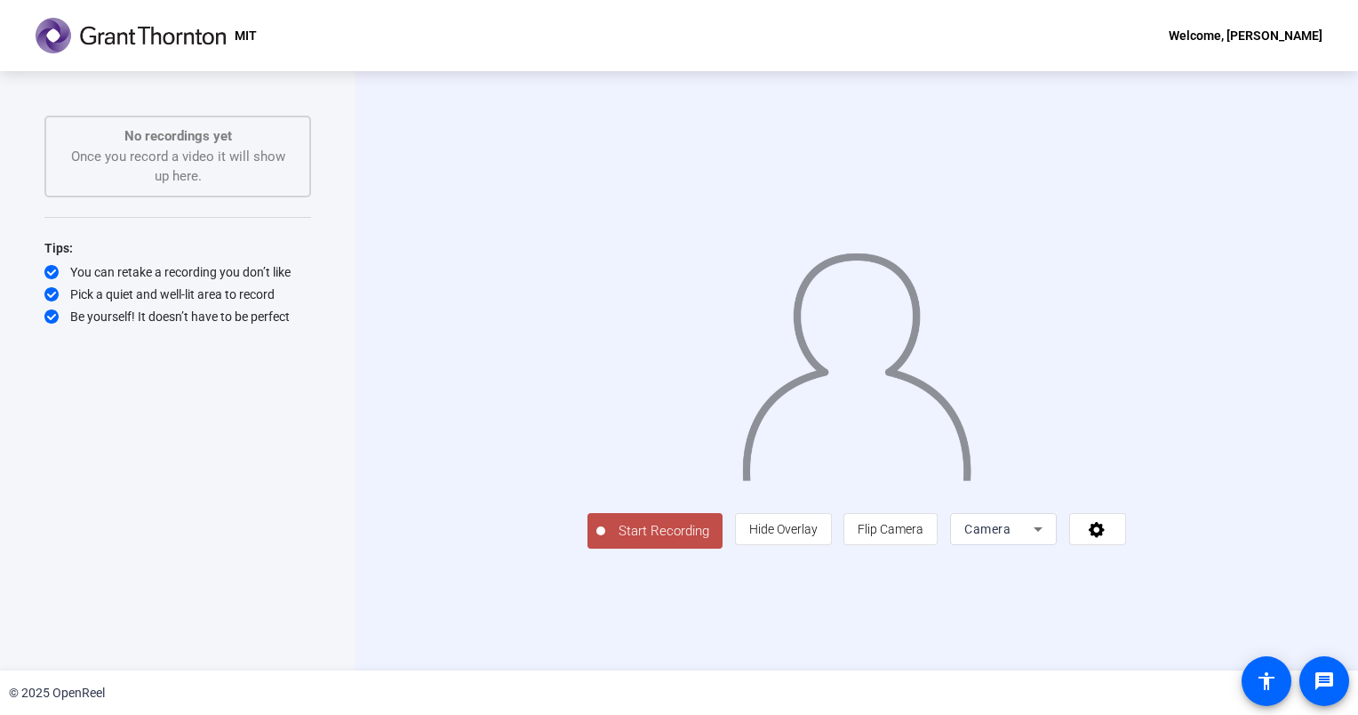
click at [262, 452] on div "Start Recording No recordings yet Once you record a video it will show up here.…" at bounding box center [177, 352] width 267 height 473
click at [605, 541] on span "Start Recording" at bounding box center [663, 531] width 117 height 20
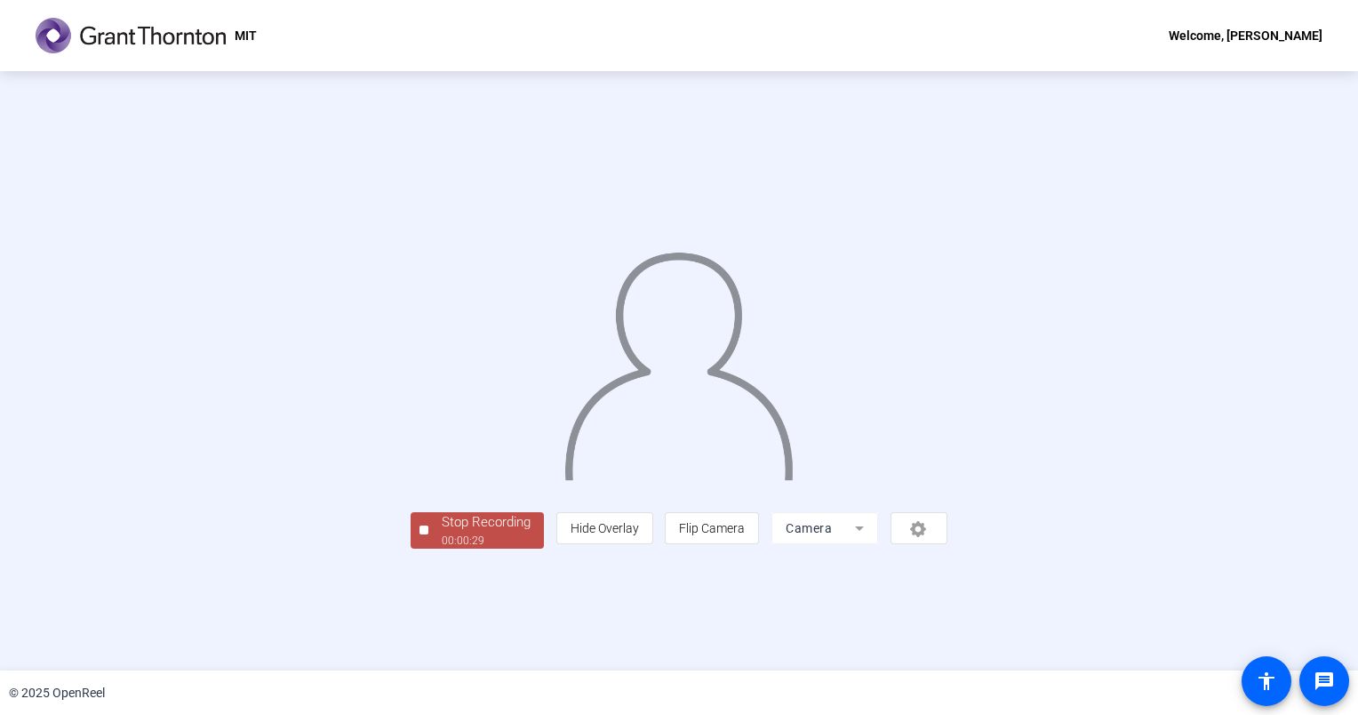
click at [1245, 493] on div "Stop Recording 00:00:29 person Hide Overlay flip Flip Camera Camera" at bounding box center [679, 371] width 1155 height 355
click at [442, 532] on div "Stop Recording" at bounding box center [486, 522] width 89 height 20
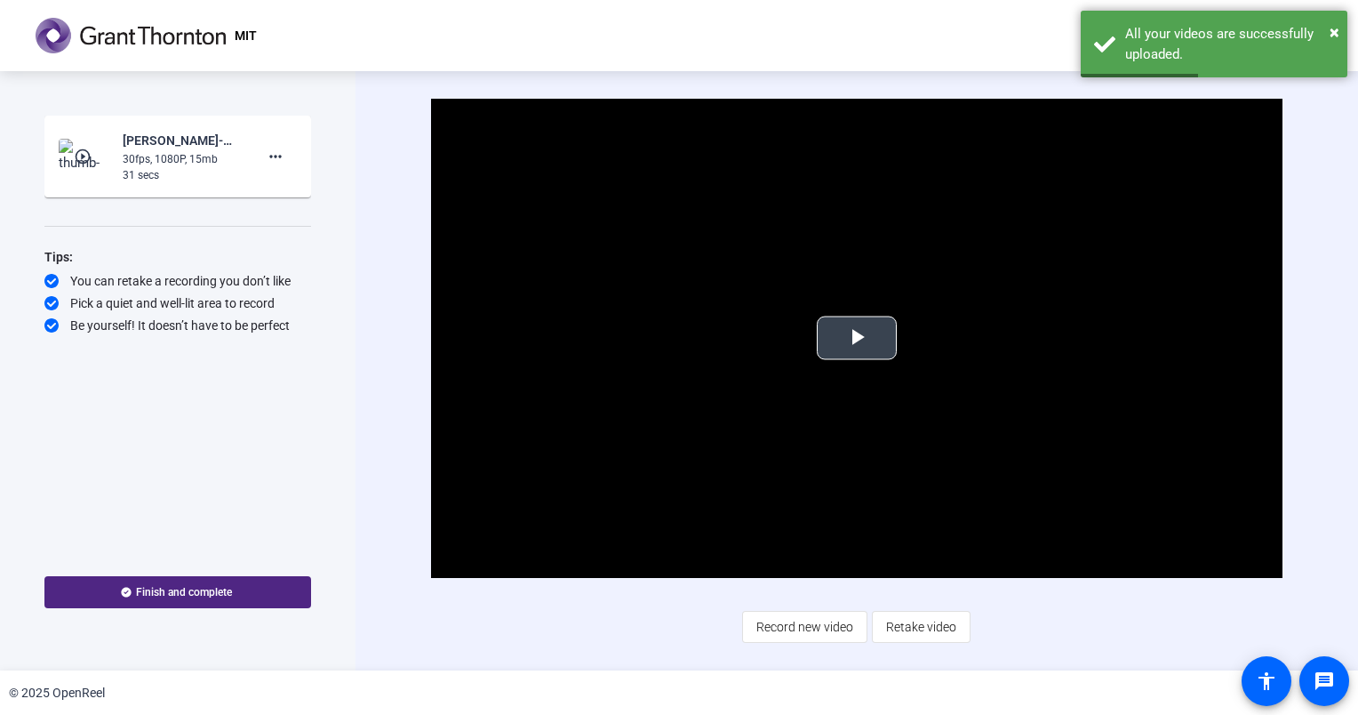
click at [857, 338] on span "Video Player" at bounding box center [857, 338] width 0 height 0
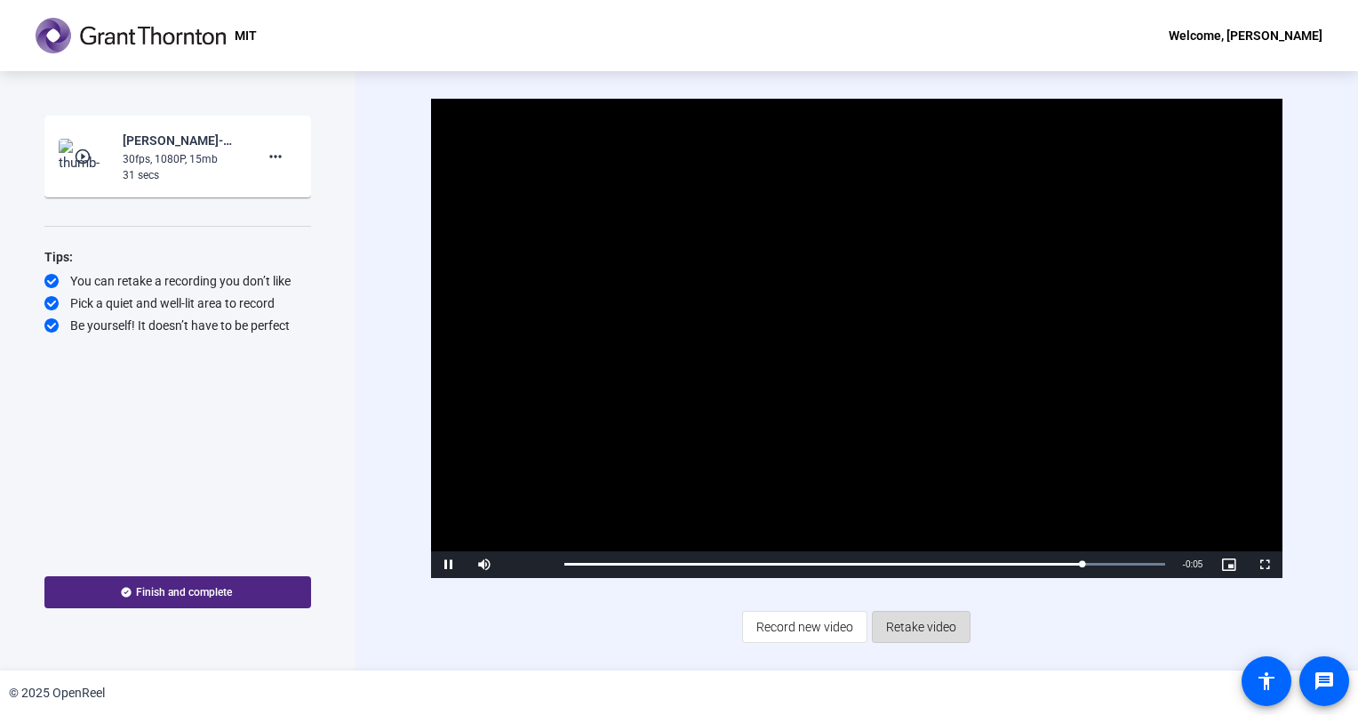
click at [928, 637] on span "Retake video" at bounding box center [921, 627] width 70 height 34
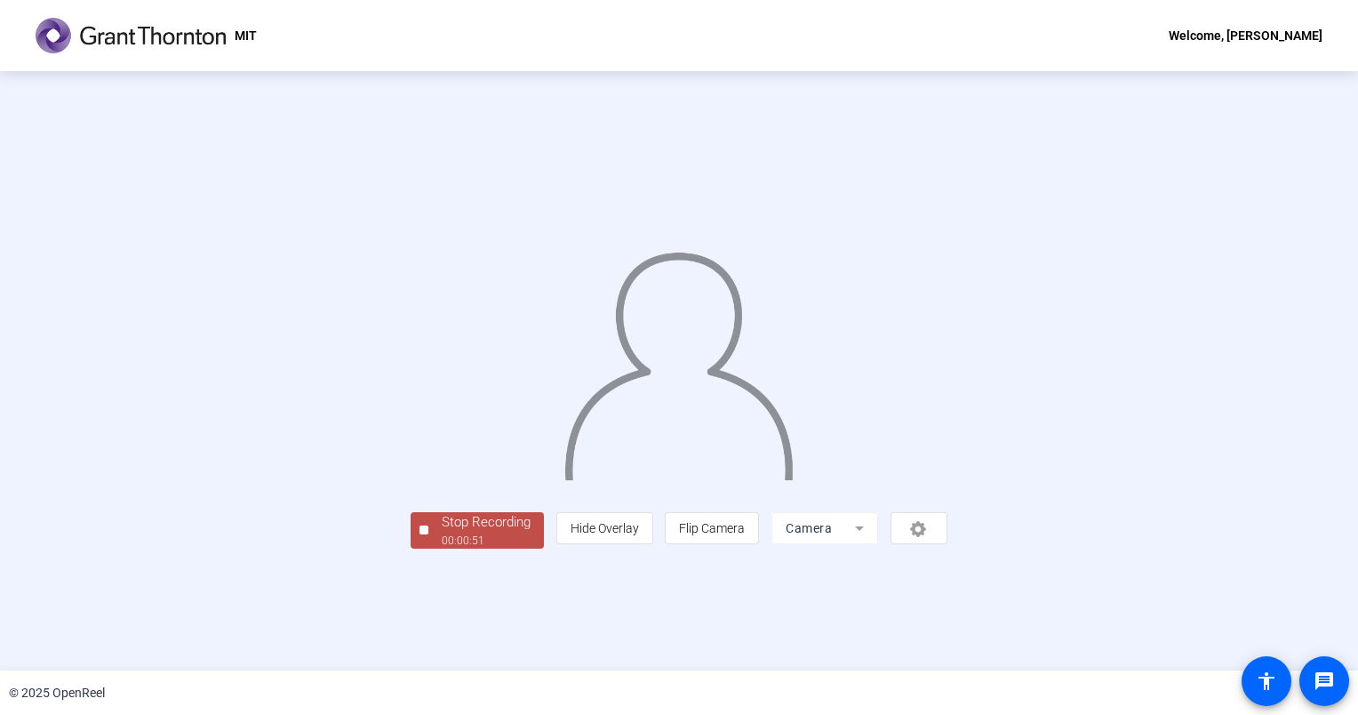
click at [442, 532] on div "Stop Recording" at bounding box center [486, 522] width 89 height 20
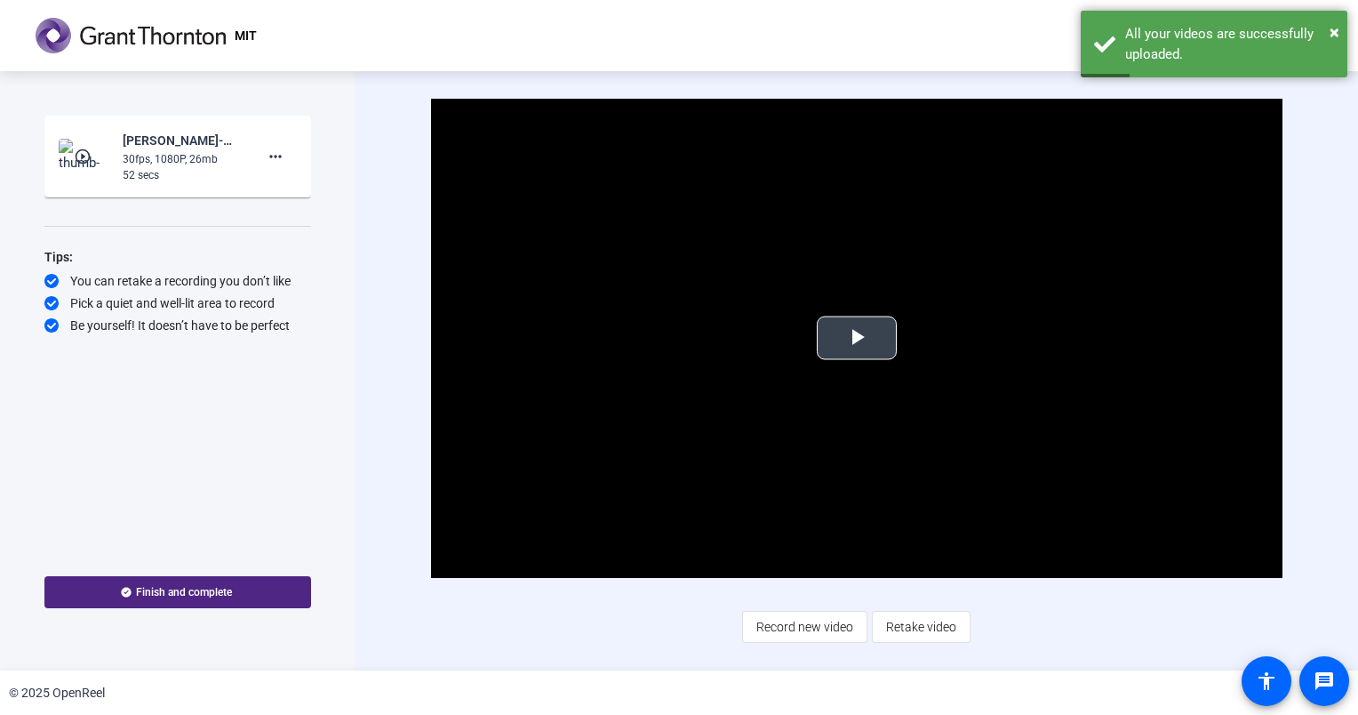
click at [857, 338] on span "Video Player" at bounding box center [857, 338] width 0 height 0
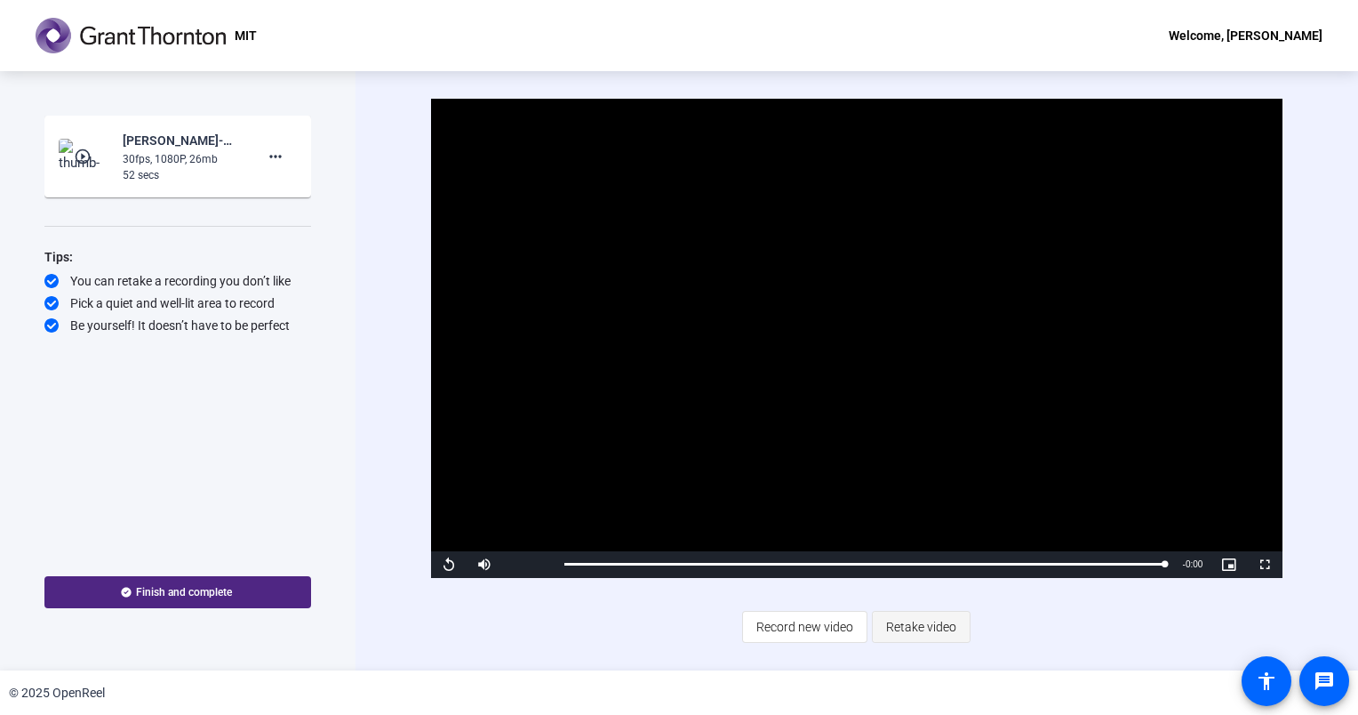
click at [940, 633] on span "Retake video" at bounding box center [921, 627] width 70 height 34
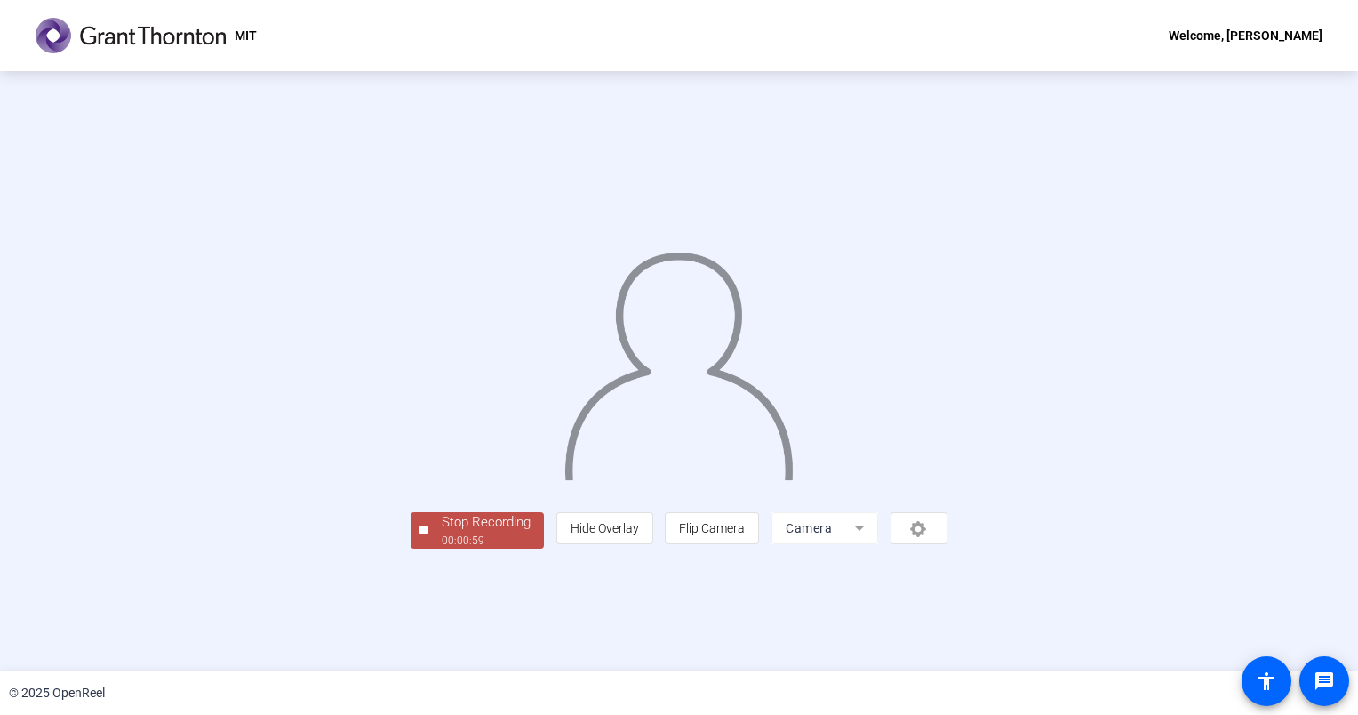
click at [442, 532] on div "Stop Recording" at bounding box center [486, 522] width 89 height 20
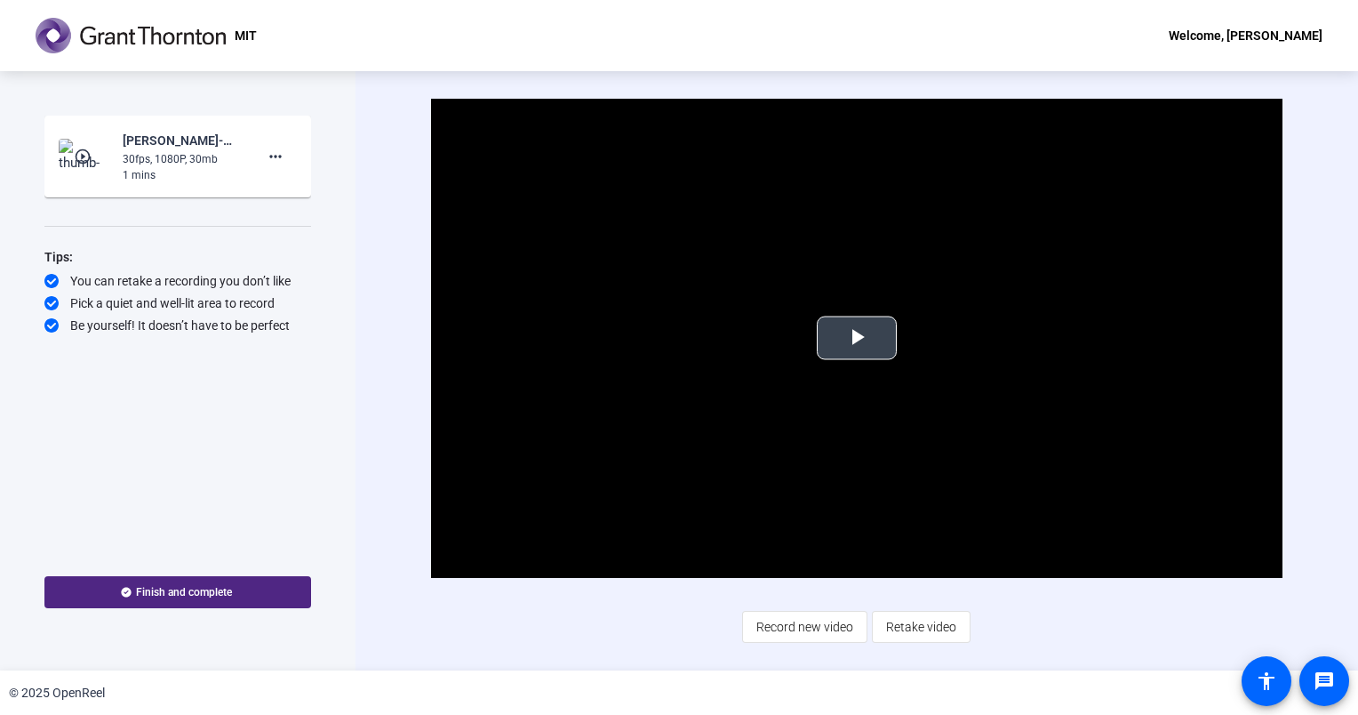
click at [857, 338] on span "Video Player" at bounding box center [857, 338] width 0 height 0
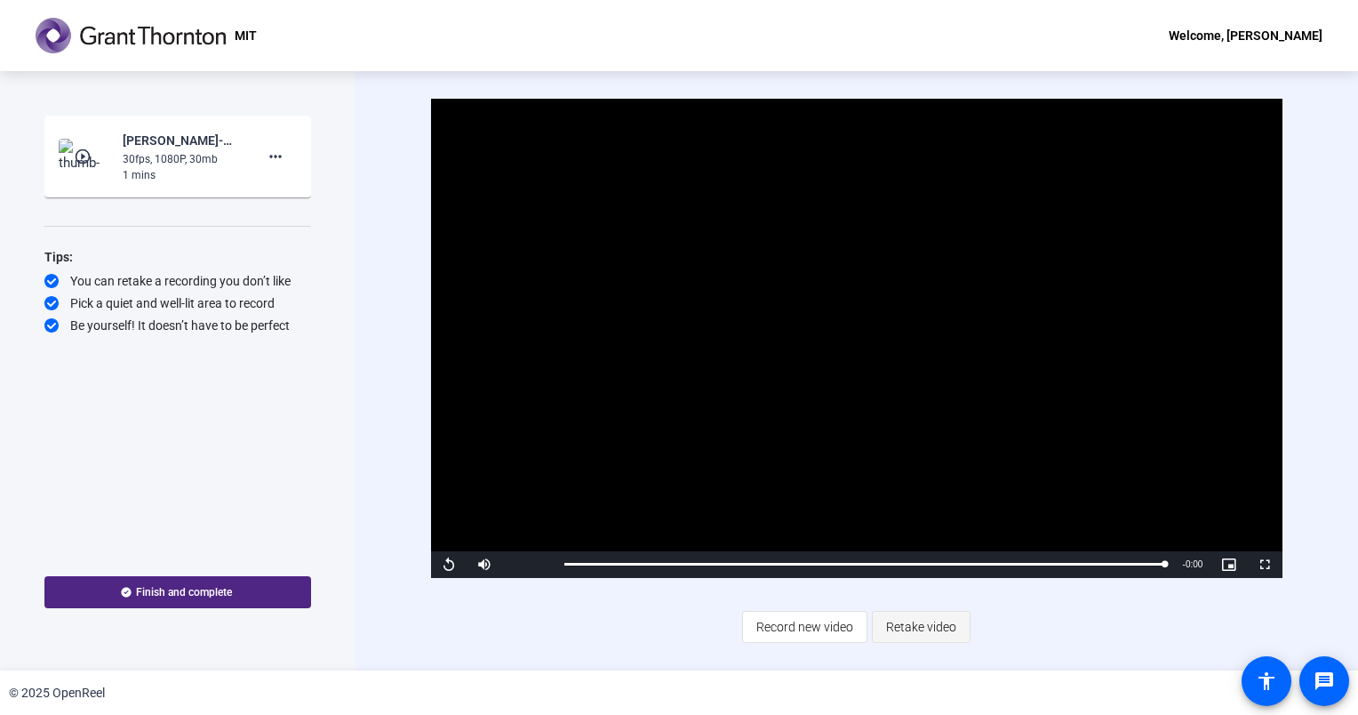
click at [918, 627] on span "Retake video" at bounding box center [921, 627] width 70 height 34
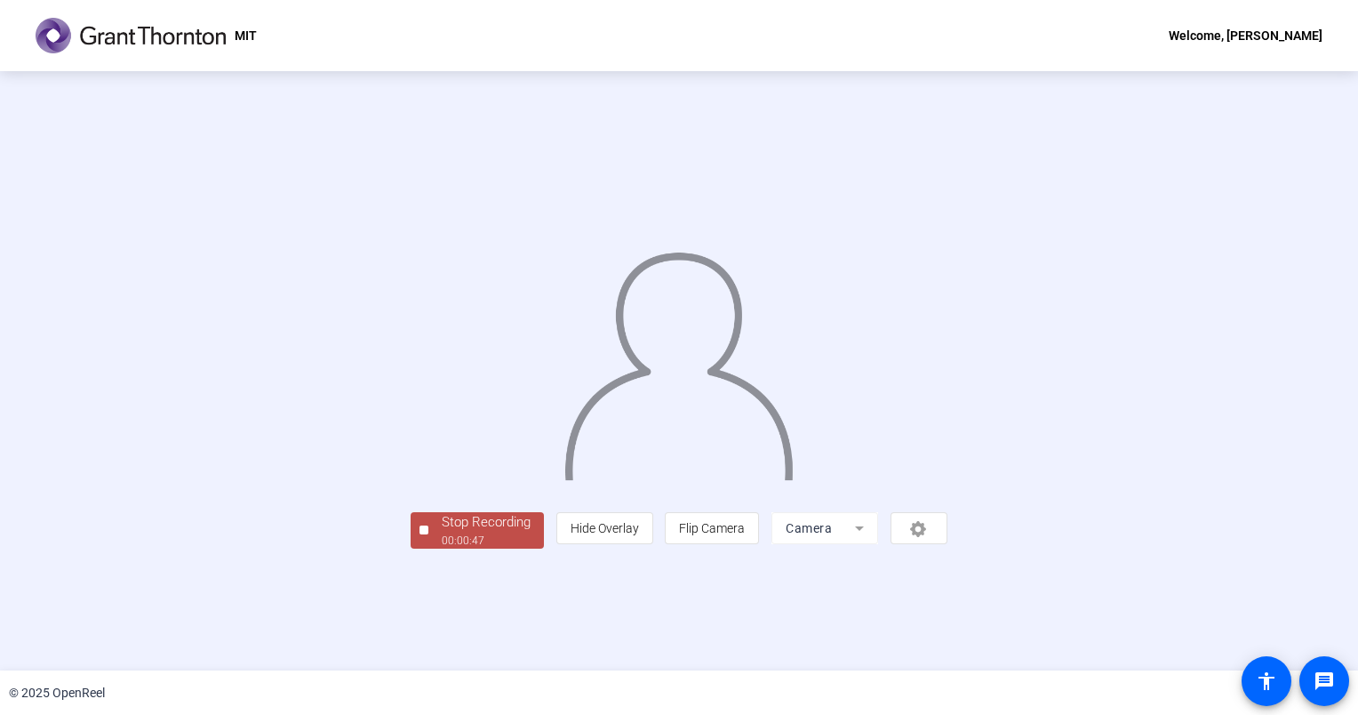
click at [1184, 420] on div "Stop Recording 00:00:47 person Hide Overlay flip Flip Camera Camera" at bounding box center [679, 371] width 1155 height 355
click at [442, 532] on div "Stop Recording" at bounding box center [486, 522] width 89 height 20
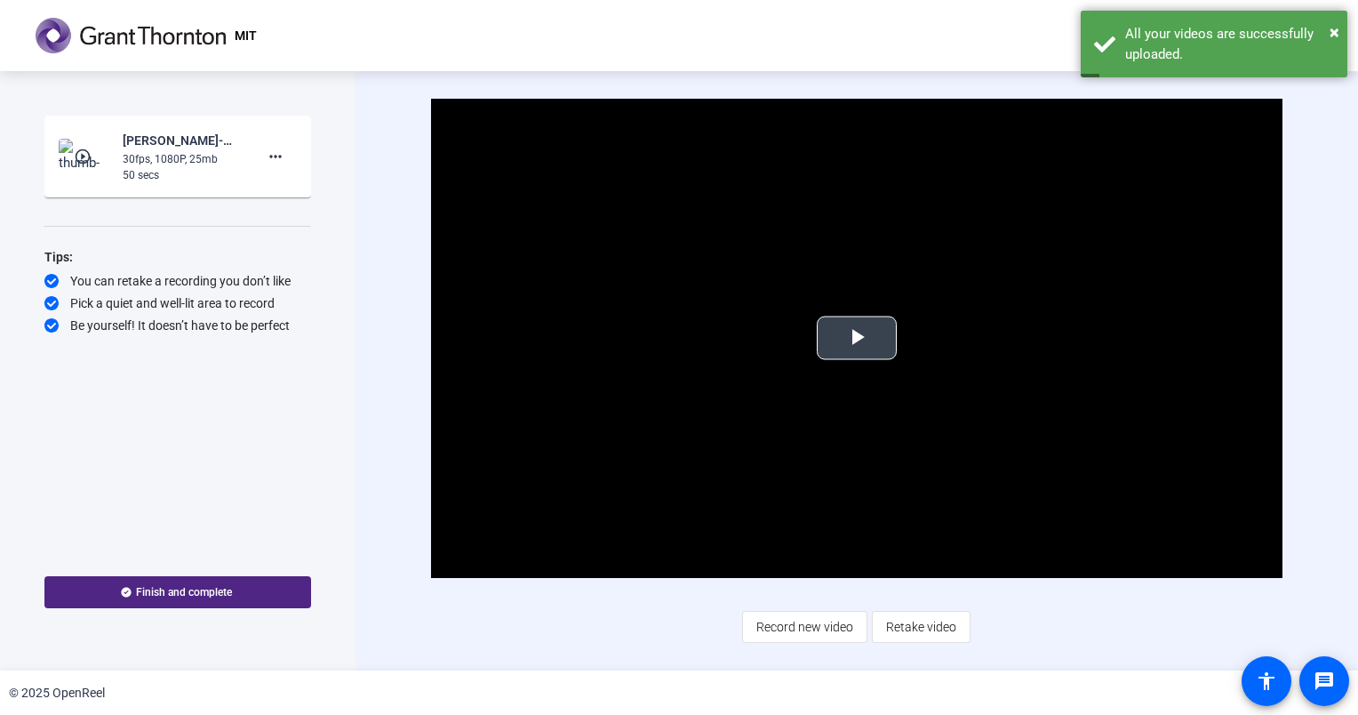
click at [857, 338] on span "Video Player" at bounding box center [857, 338] width 0 height 0
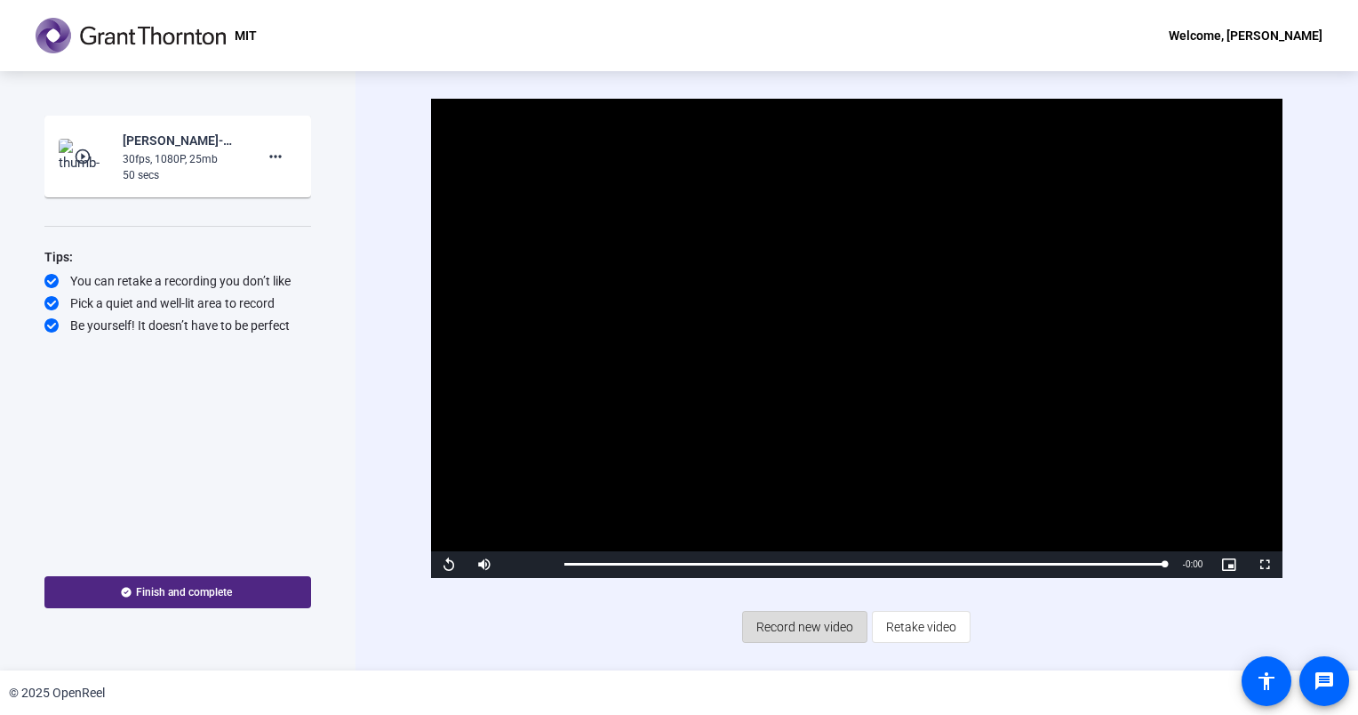
click at [836, 618] on span "Record new video" at bounding box center [804, 627] width 97 height 34
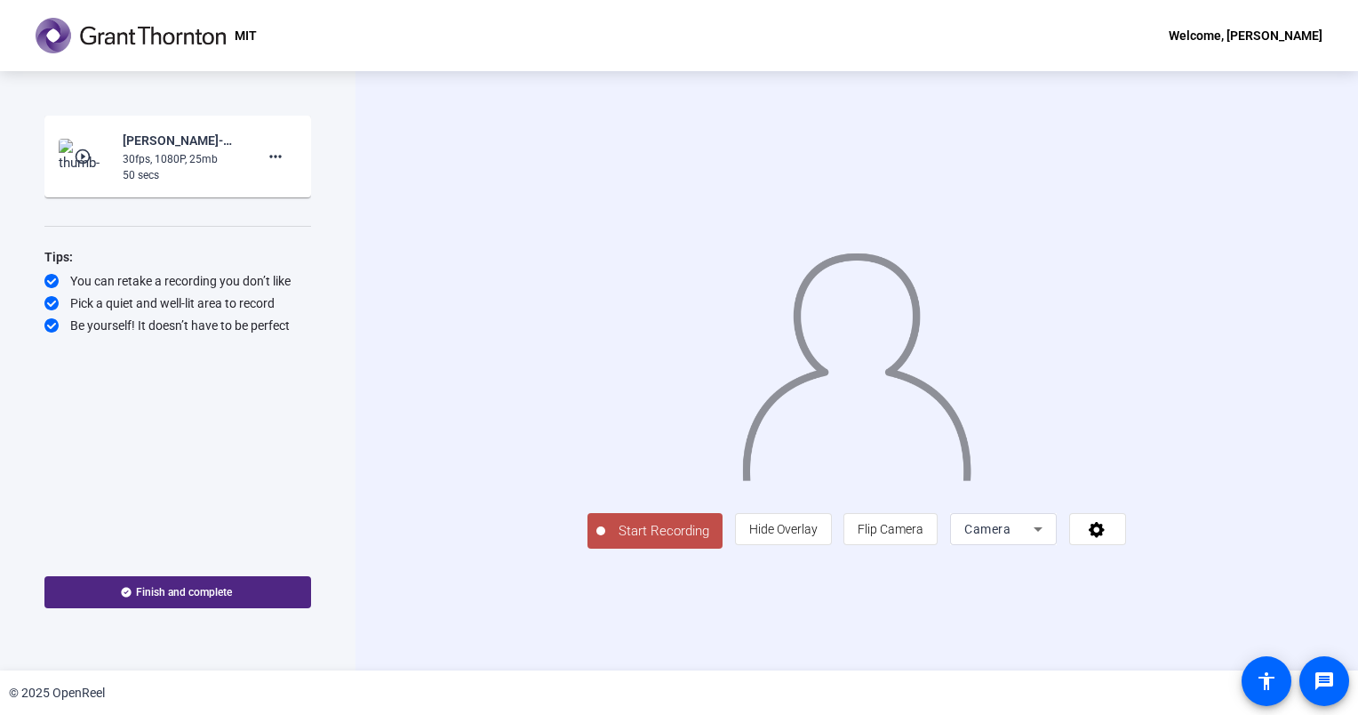
click at [605, 541] on span "Start Recording" at bounding box center [663, 531] width 117 height 20
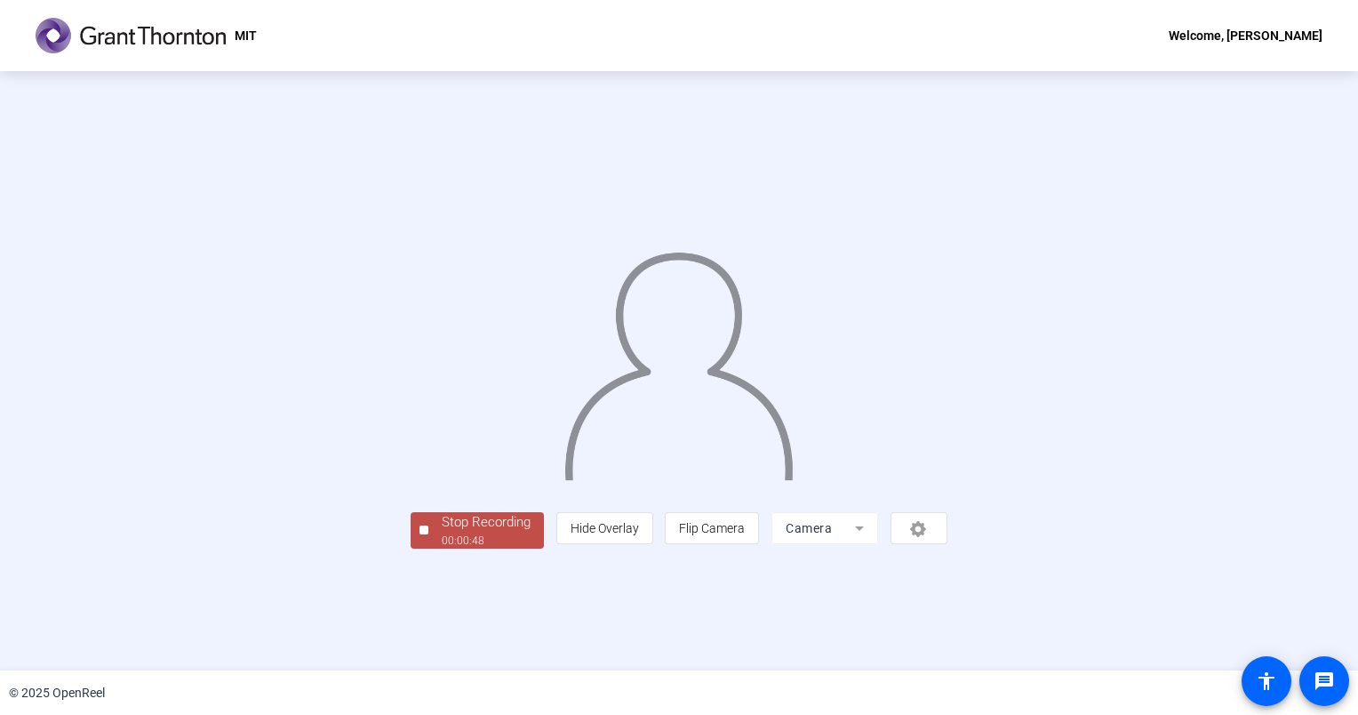
click at [1262, 341] on div "Stop Recording 00:00:48 person Hide Overlay flip Flip Camera Camera" at bounding box center [679, 370] width 1358 height 599
click at [442, 548] on div "00:00:49" at bounding box center [486, 540] width 89 height 16
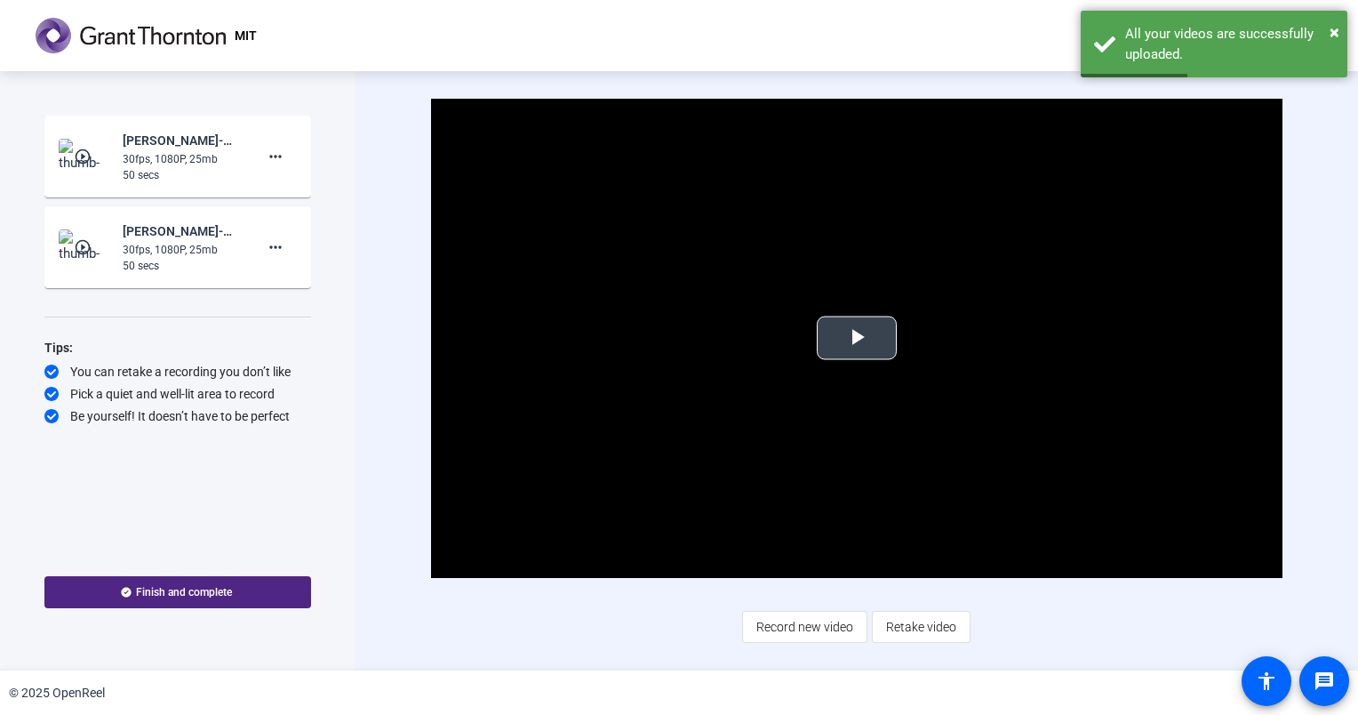
click at [857, 338] on span "Video Player" at bounding box center [857, 338] width 0 height 0
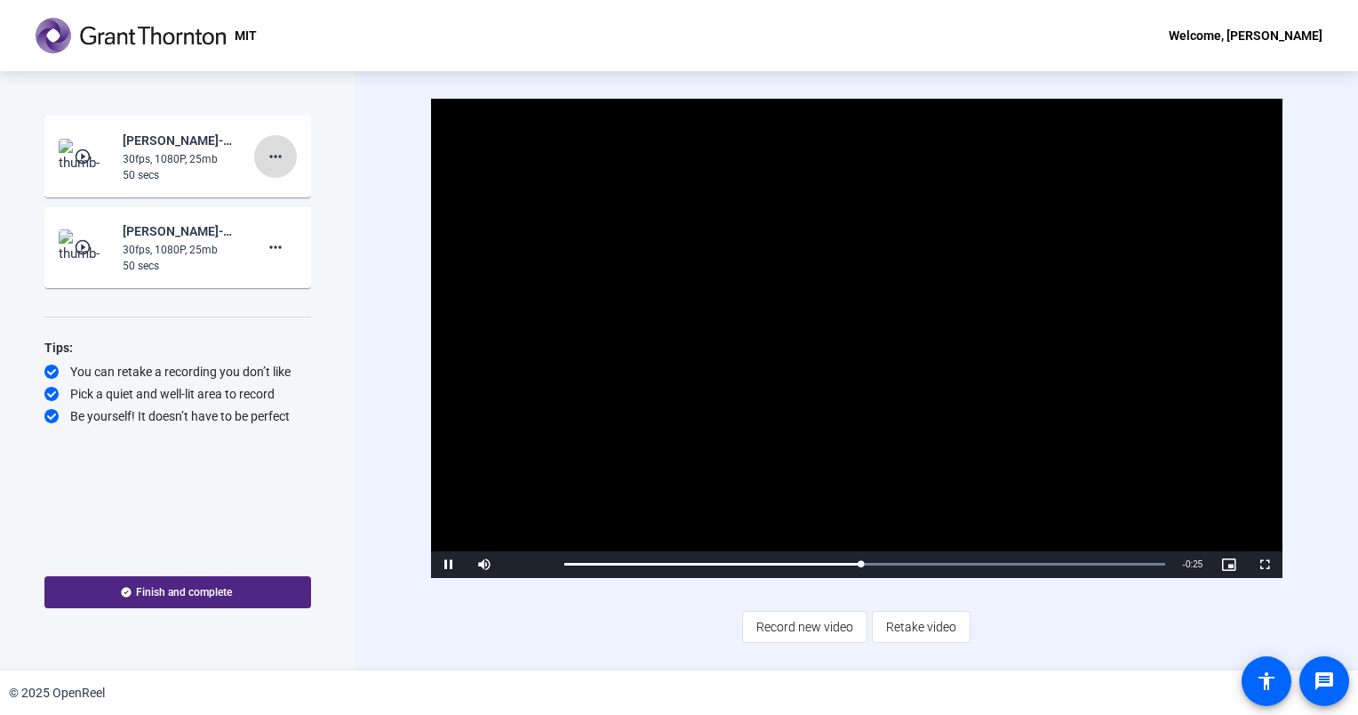
click at [284, 160] on mat-icon "more_horiz" at bounding box center [275, 156] width 21 height 21
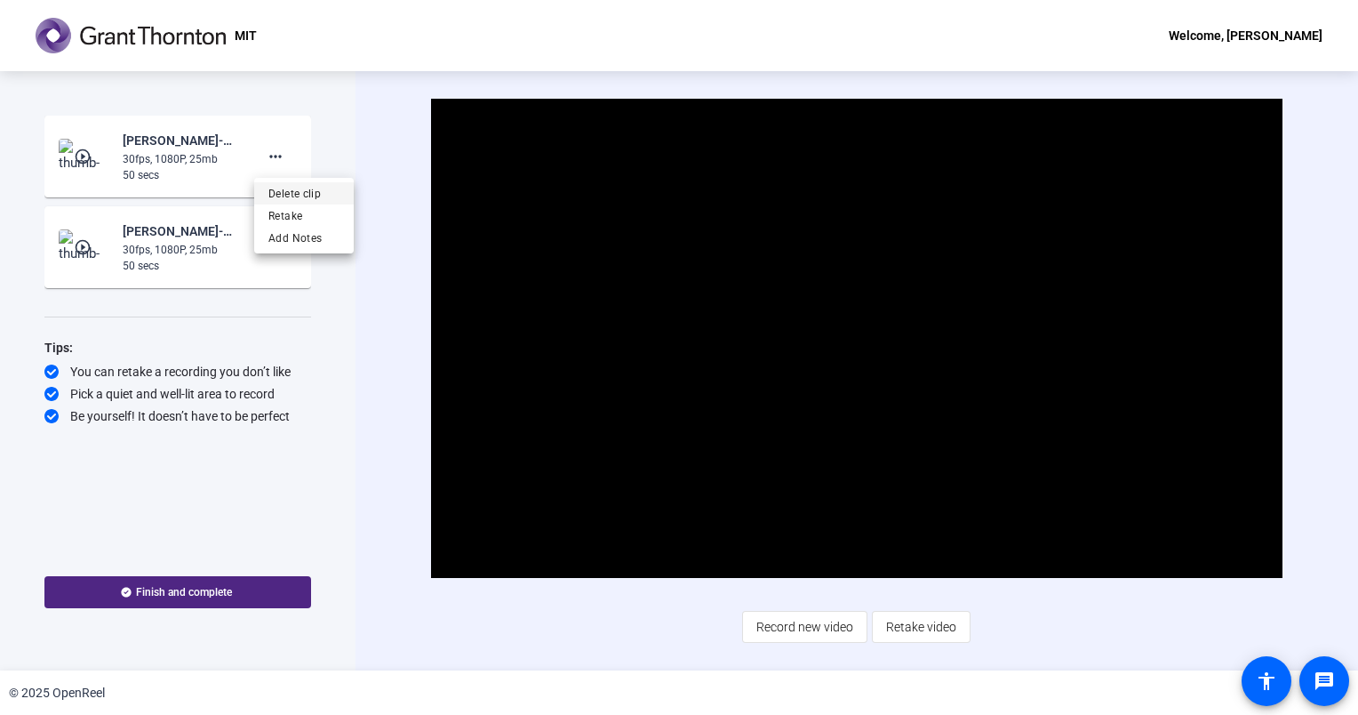
click at [298, 193] on span "Delete clip" at bounding box center [303, 193] width 71 height 21
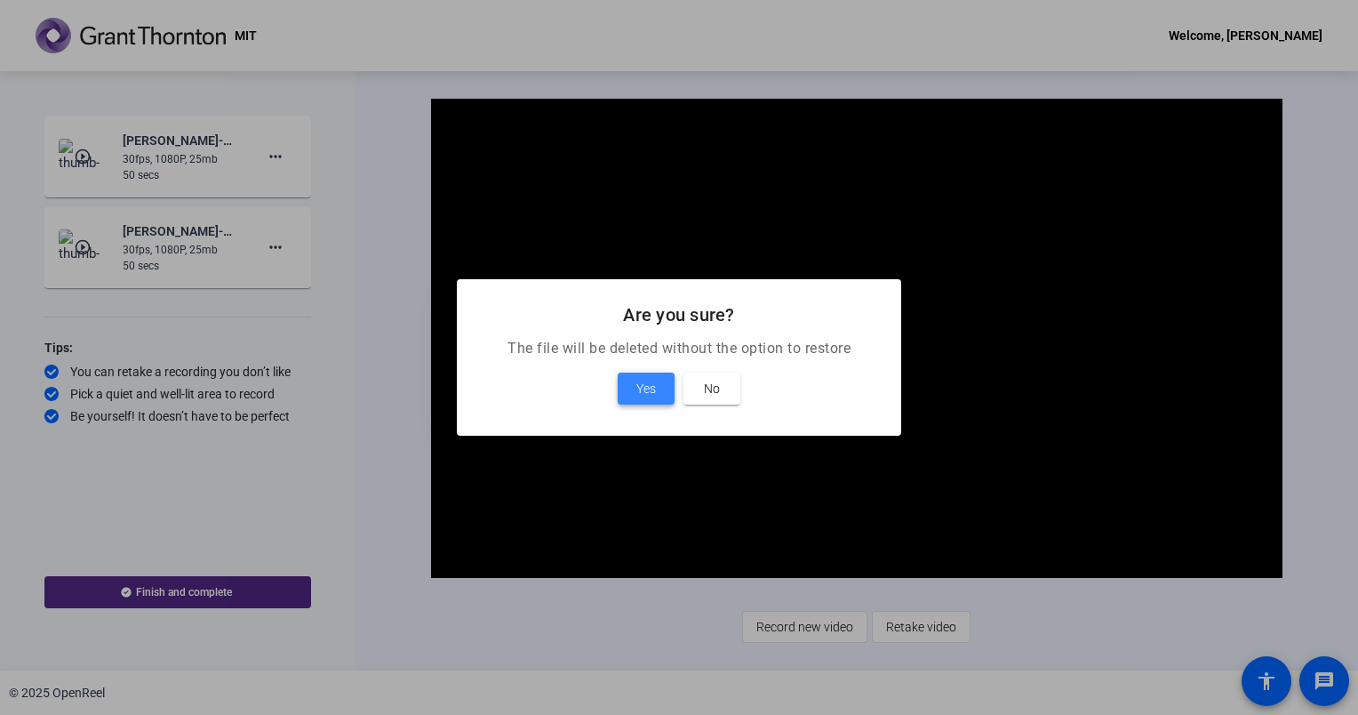
click at [660, 383] on span at bounding box center [646, 388] width 57 height 43
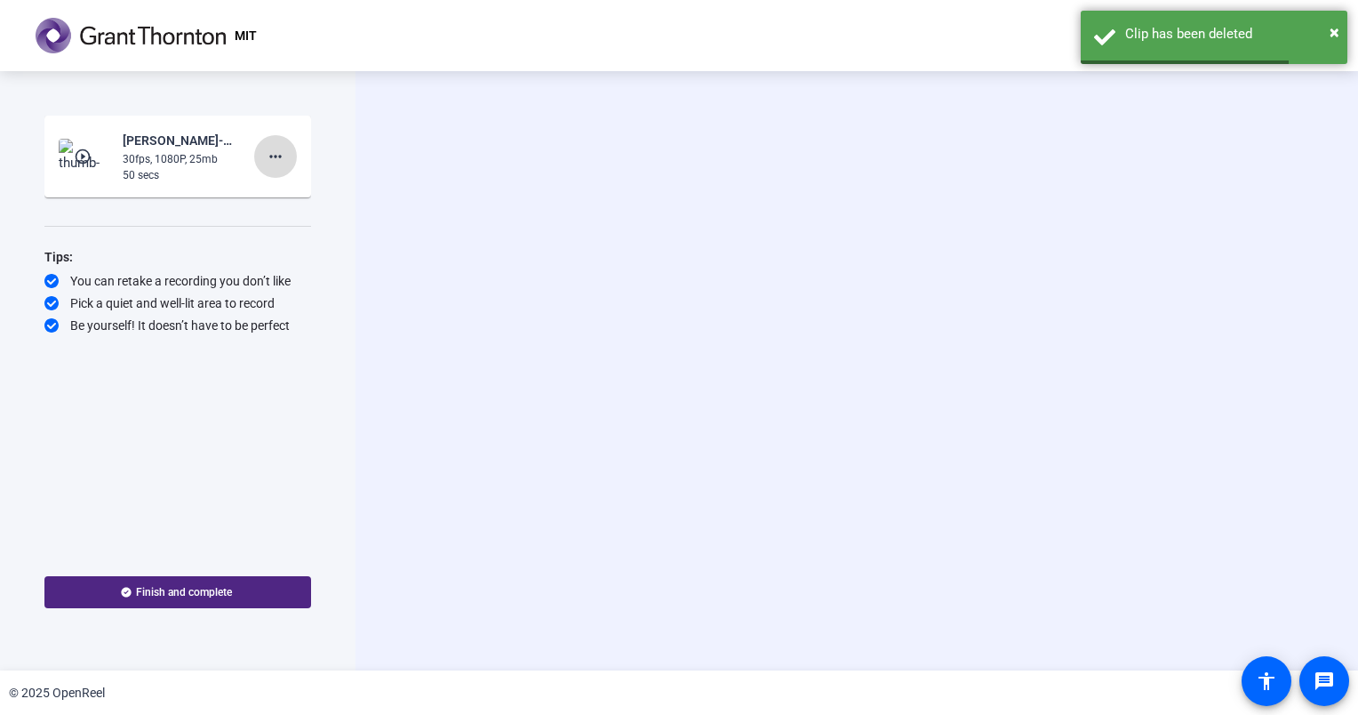
click at [271, 157] on mat-icon "more_horiz" at bounding box center [275, 156] width 21 height 21
click at [290, 196] on span "Delete clip" at bounding box center [303, 193] width 71 height 21
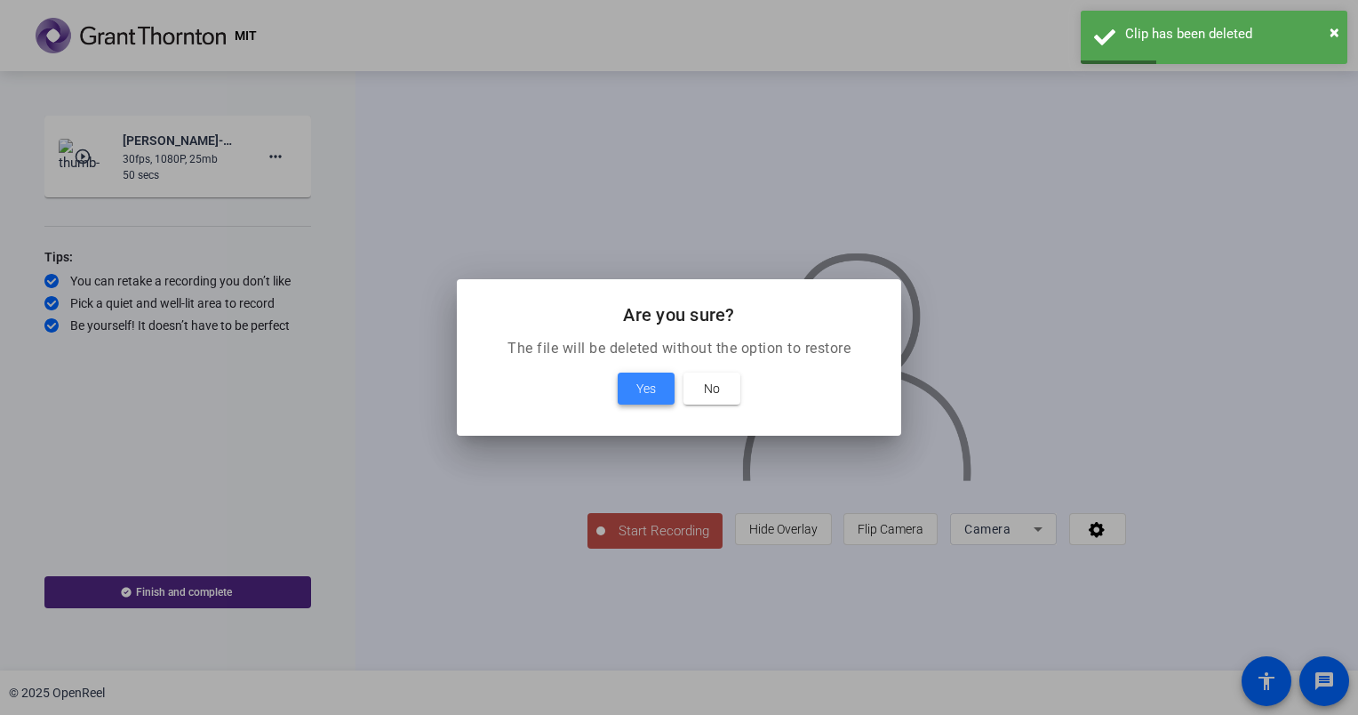
click at [641, 391] on span "Yes" at bounding box center [646, 388] width 20 height 21
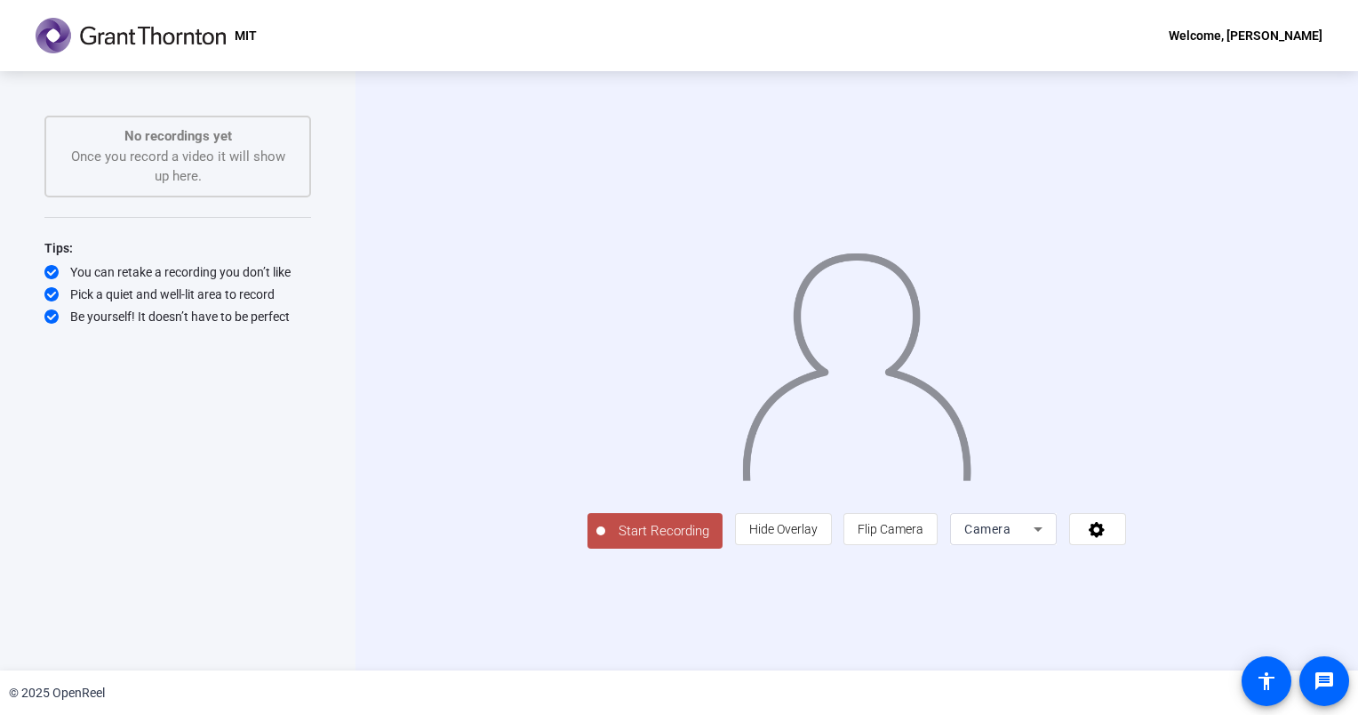
click at [605, 541] on span "Start Recording" at bounding box center [663, 531] width 117 height 20
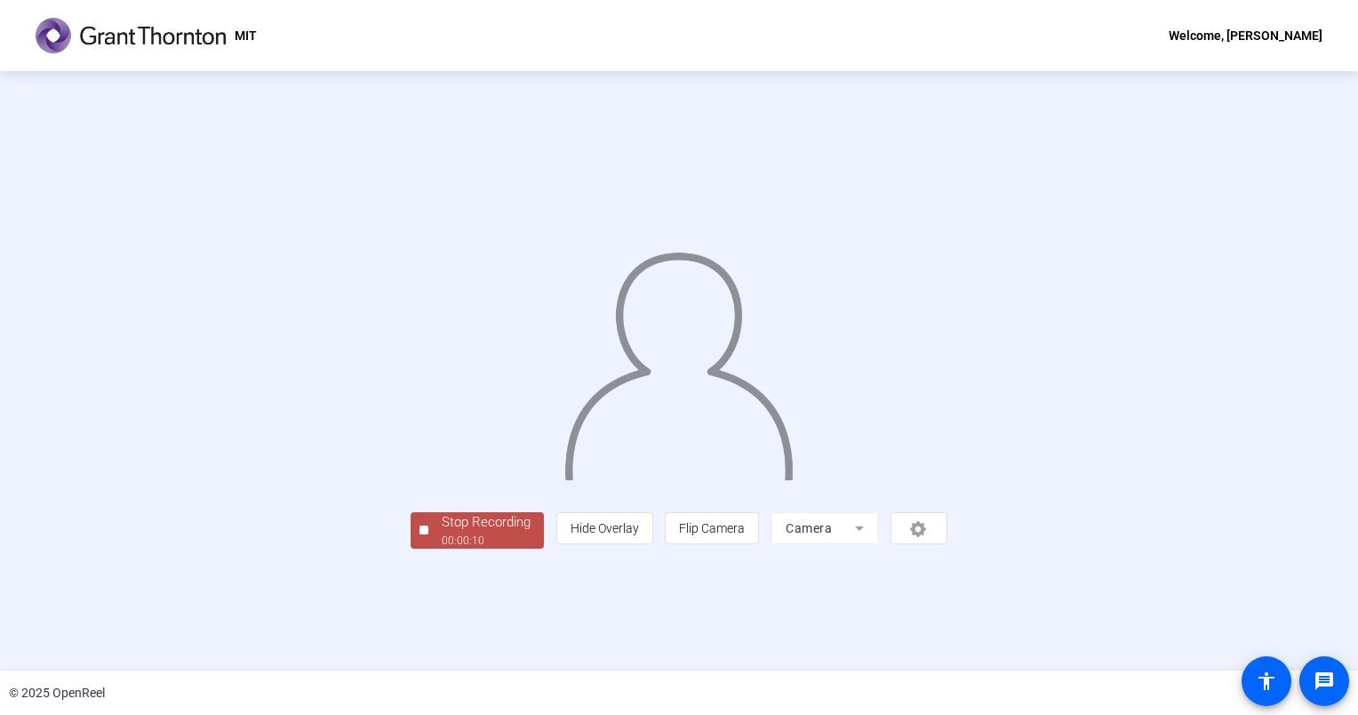
click at [442, 532] on div "Stop Recording" at bounding box center [486, 522] width 89 height 20
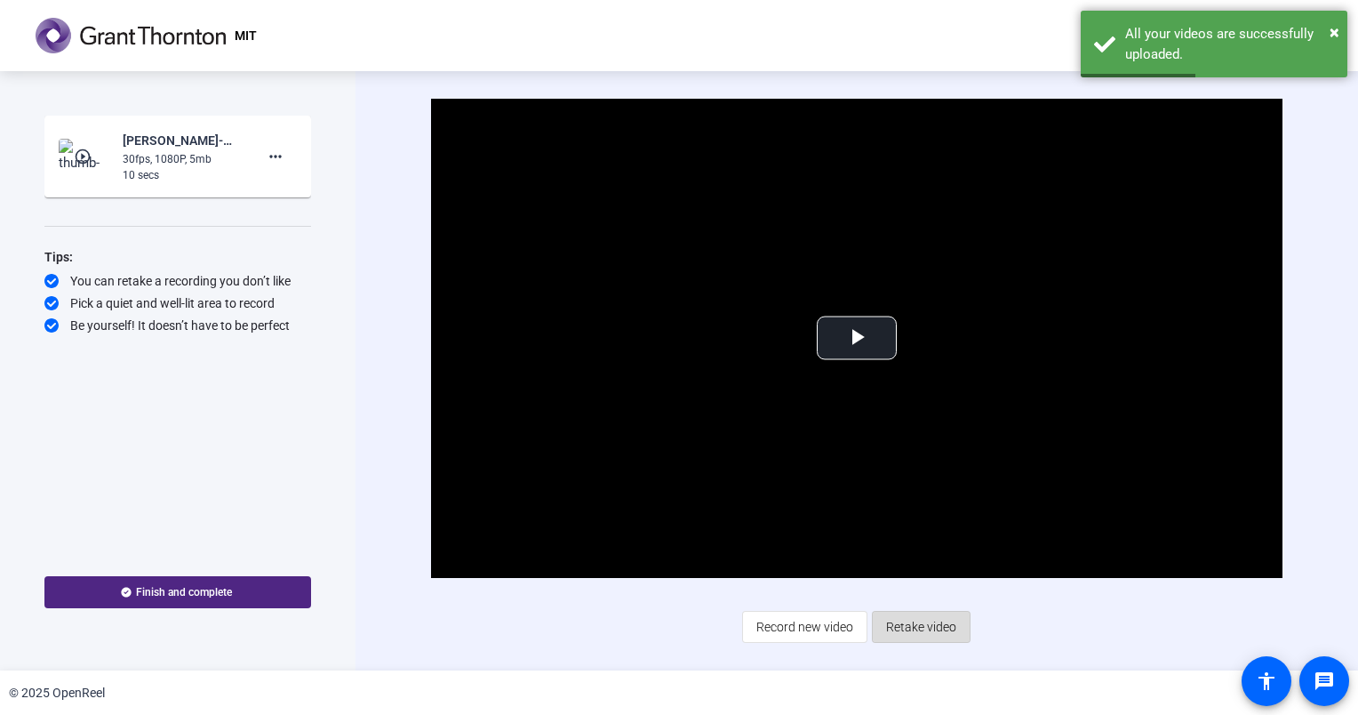
click at [928, 616] on span "Retake video" at bounding box center [921, 627] width 70 height 34
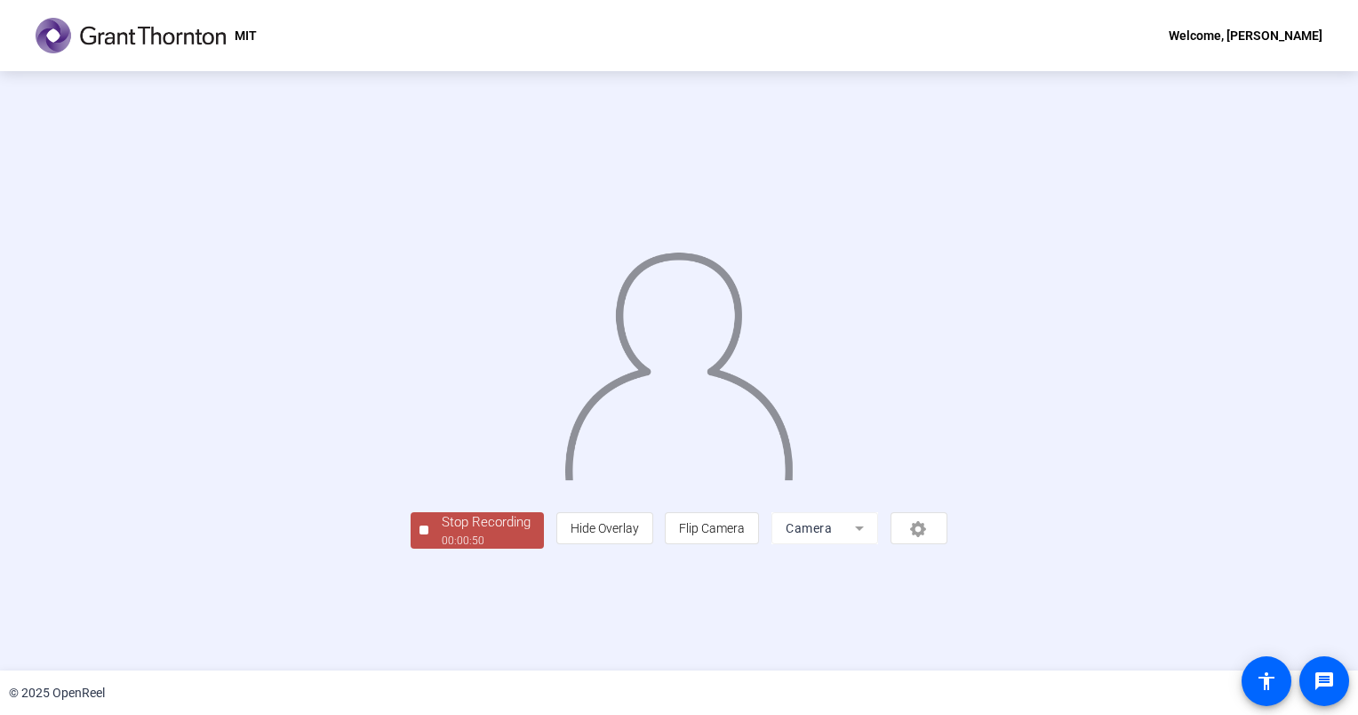
click at [1328, 362] on div "Stop Recording 00:00:50 person Hide Overlay flip Flip Camera Camera" at bounding box center [679, 370] width 1358 height 599
click at [442, 548] on div "00:00:51" at bounding box center [486, 540] width 89 height 16
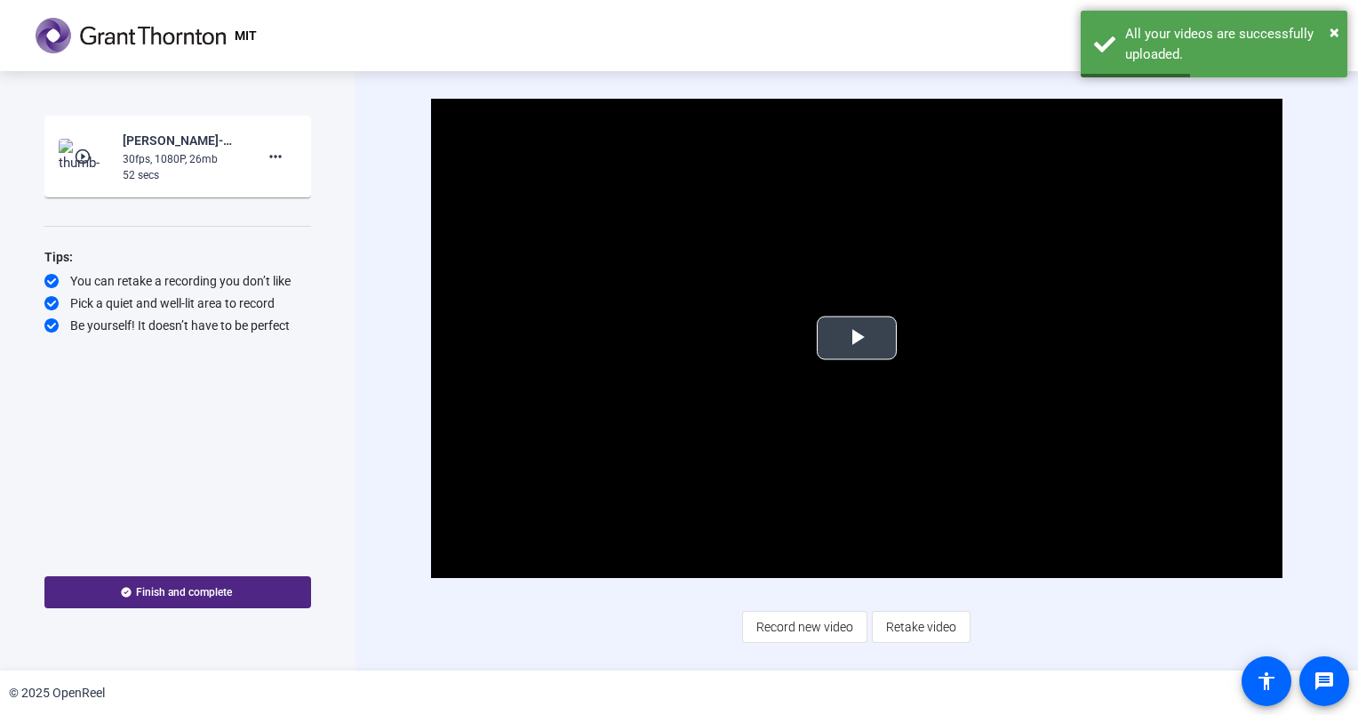
click at [857, 338] on span "Video Player" at bounding box center [857, 338] width 0 height 0
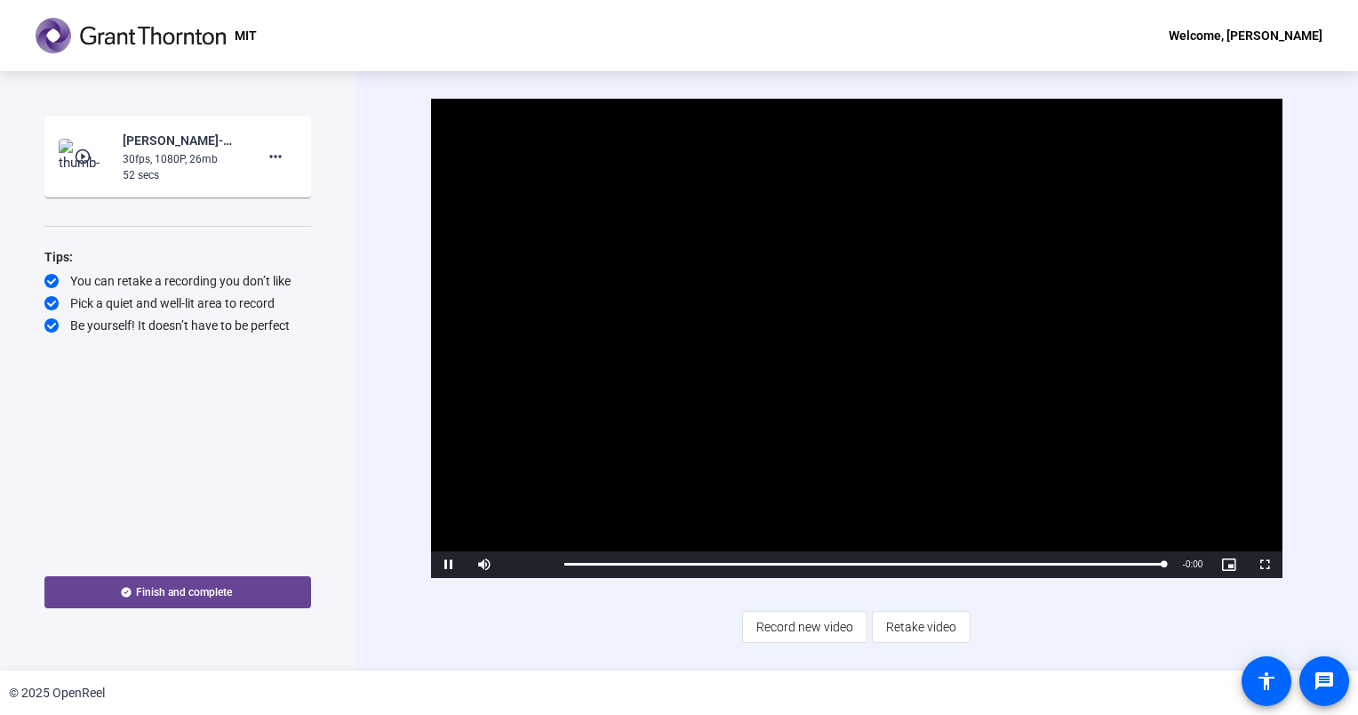
click at [209, 594] on span "Finish and complete" at bounding box center [184, 592] width 96 height 14
